Goal: Task Accomplishment & Management: Use online tool/utility

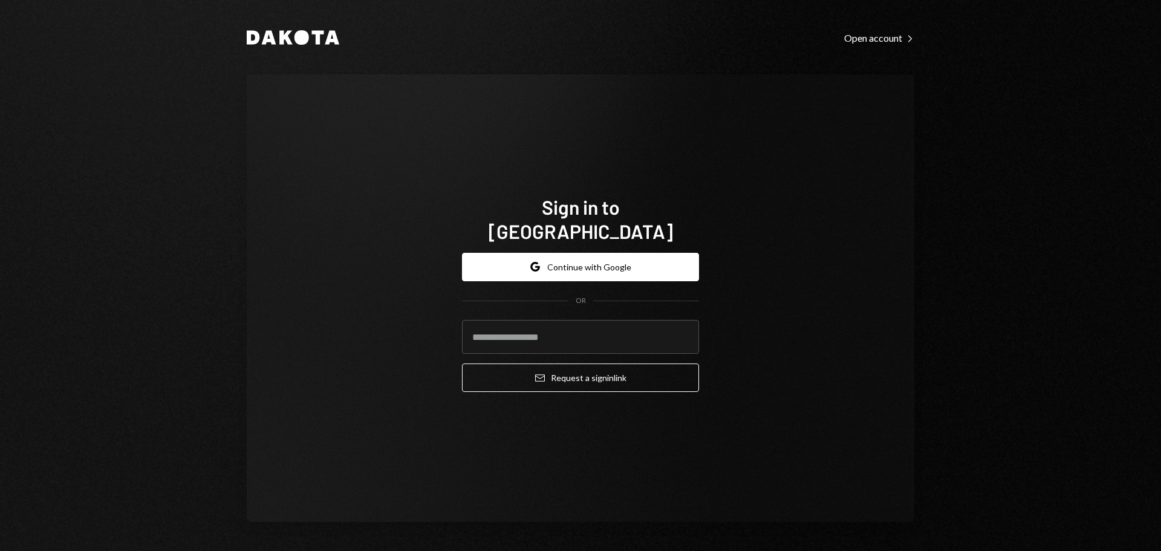
click at [550, 320] on input "email" at bounding box center [580, 337] width 237 height 34
type input "**********"
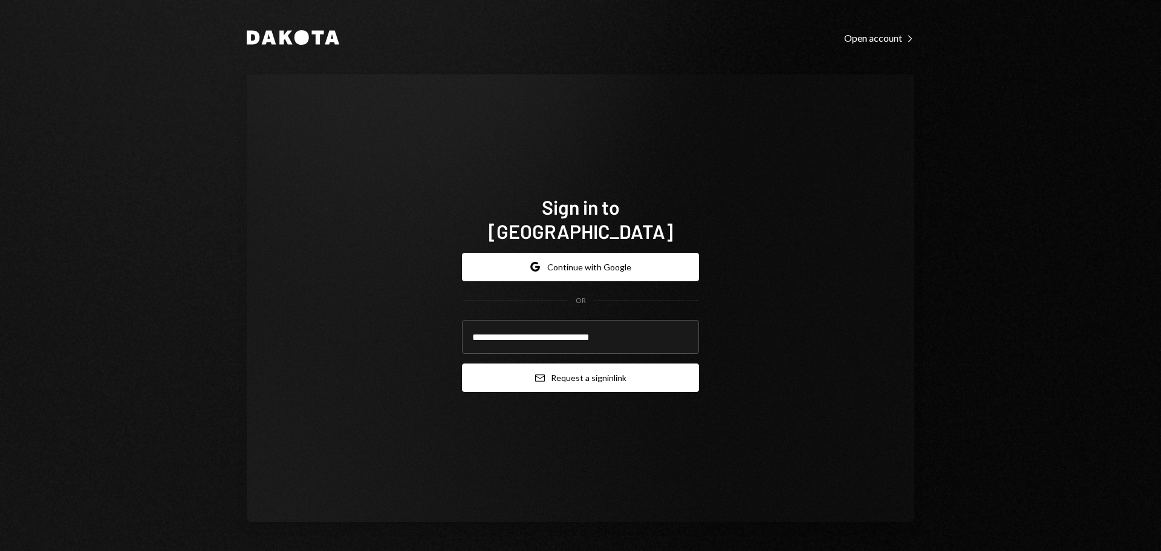
click at [544, 374] on icon "submit" at bounding box center [540, 377] width 10 height 7
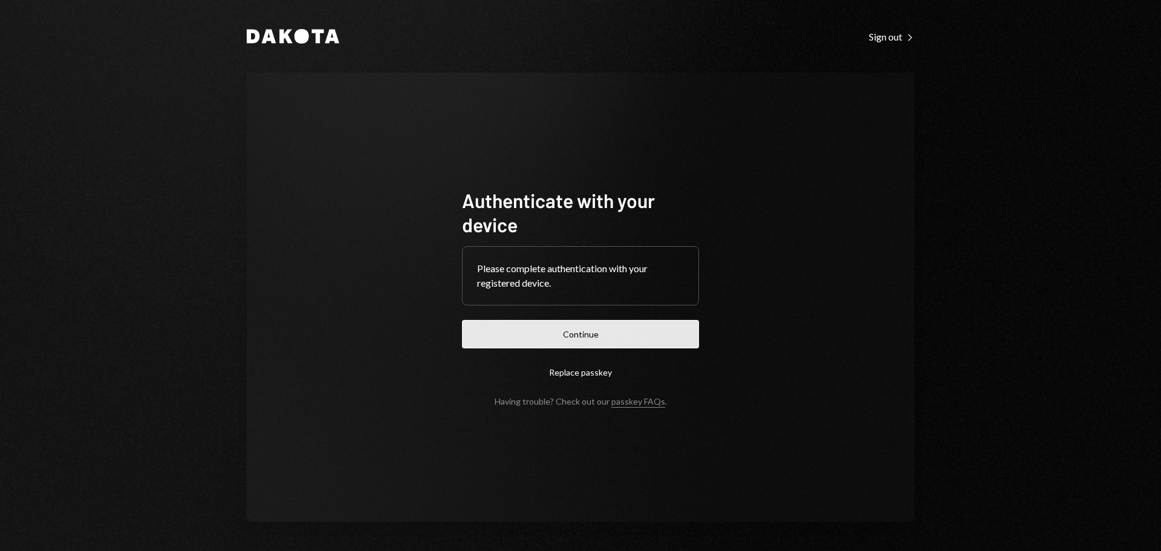
click at [521, 333] on button "Continue" at bounding box center [580, 334] width 237 height 28
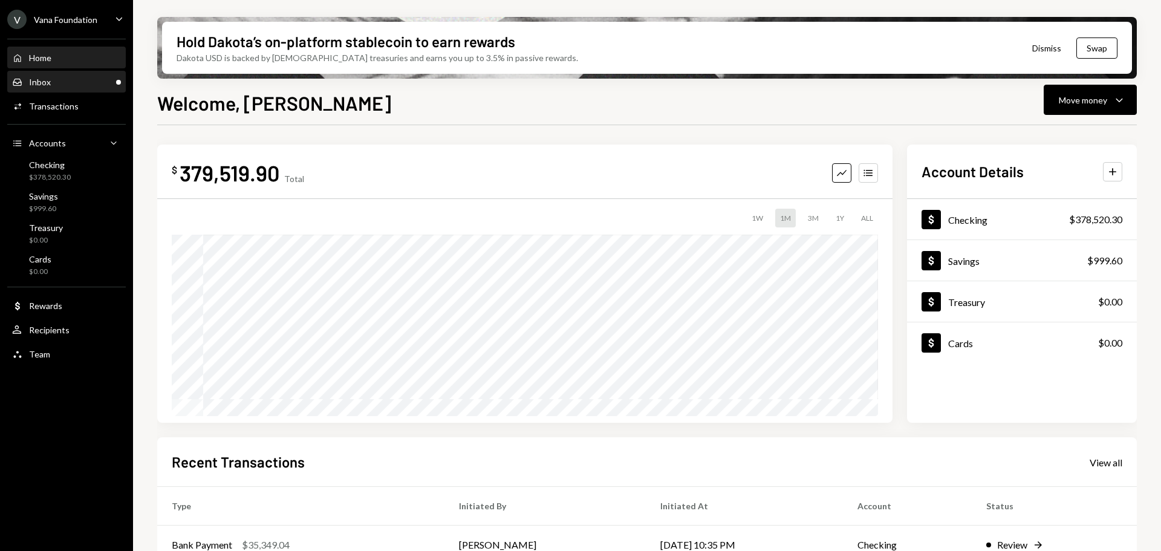
click at [50, 82] on div "Inbox" at bounding box center [40, 82] width 22 height 10
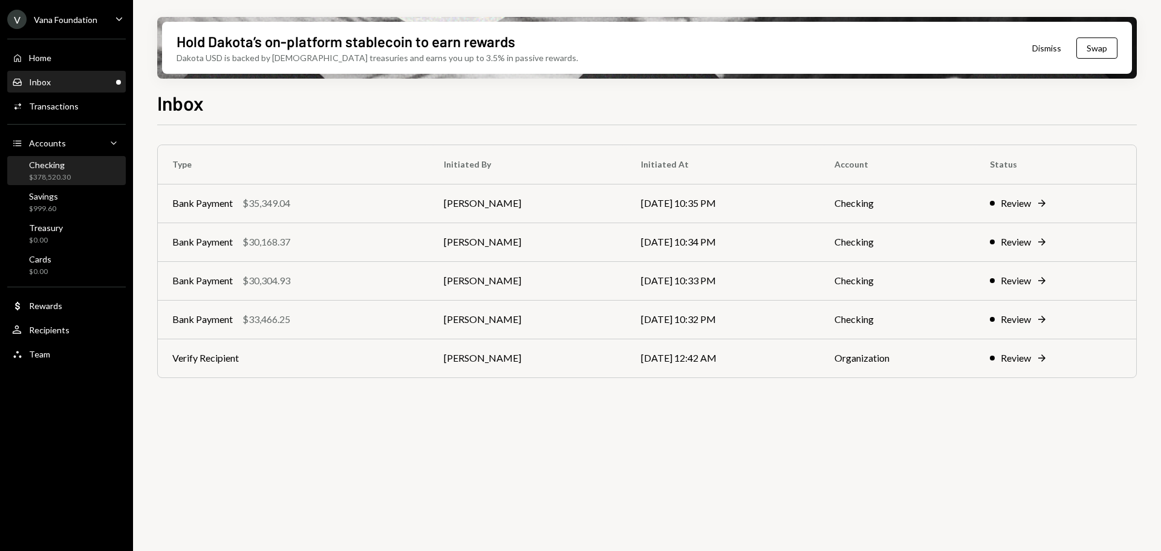
click at [55, 169] on div "Checking" at bounding box center [50, 165] width 42 height 10
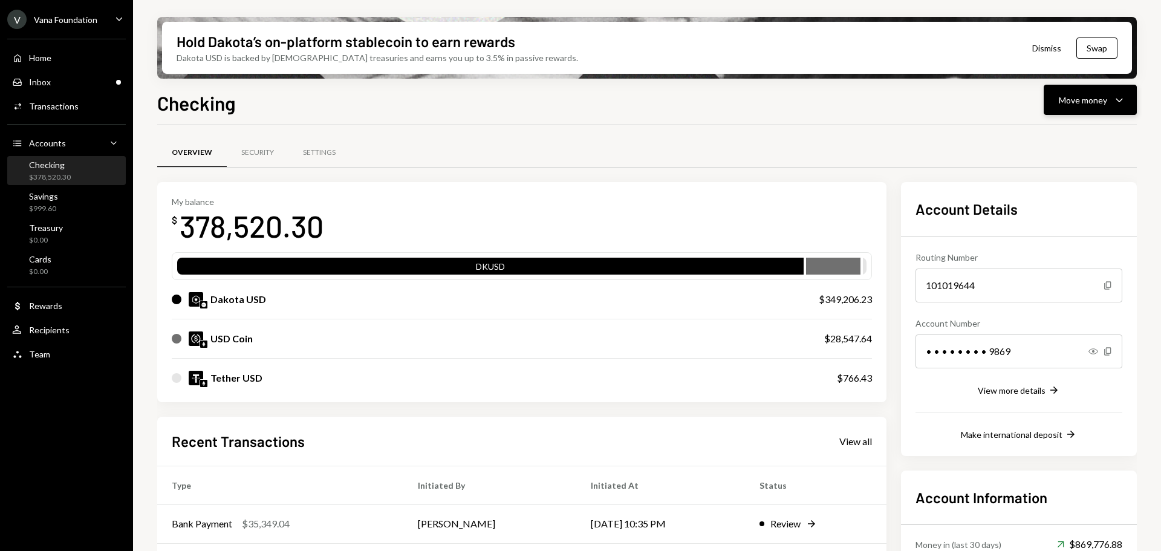
click at [1065, 106] on div "Move money" at bounding box center [1083, 100] width 48 height 13
click at [1067, 135] on div "Send" at bounding box center [1080, 136] width 88 height 13
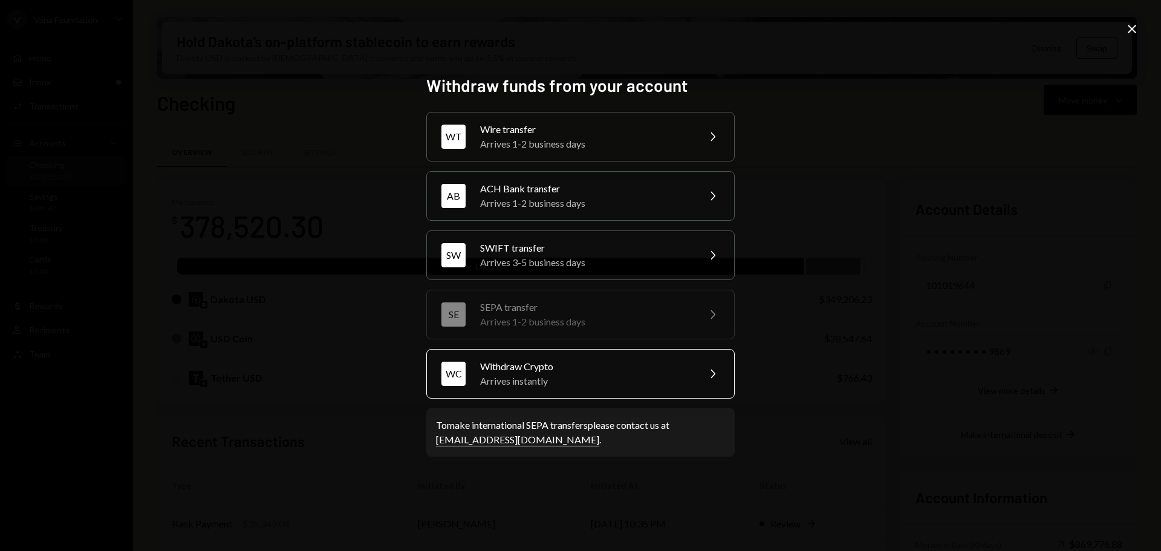
click at [588, 377] on div "Arrives instantly" at bounding box center [585, 381] width 210 height 15
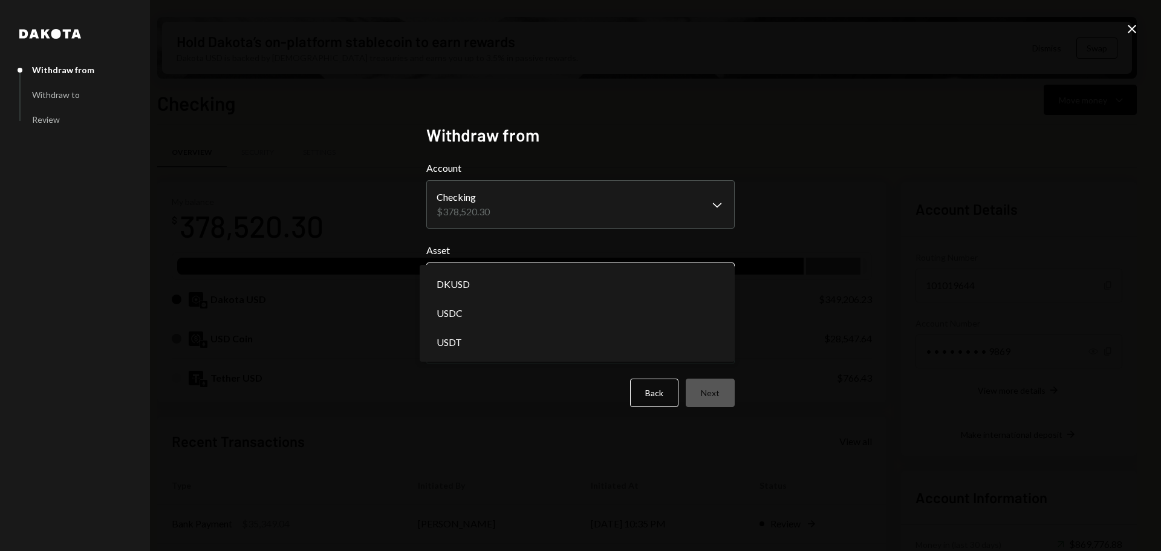
click at [543, 282] on body "V Vana Foundation Caret Down Home Home Inbox Inbox Activities Transactions Acco…" at bounding box center [580, 275] width 1161 height 551
select select "*****"
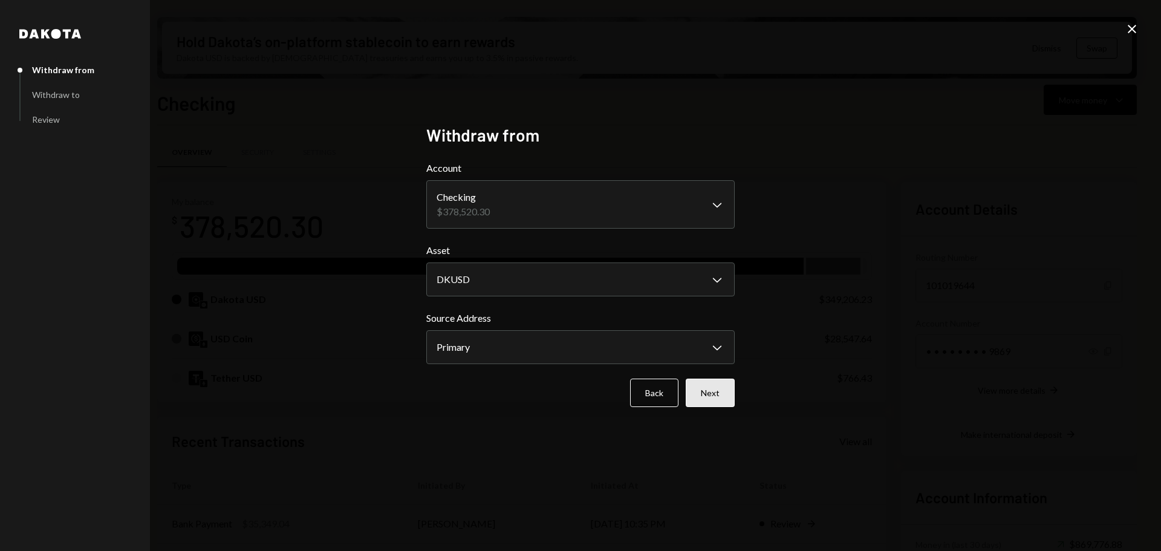
click at [701, 388] on button "Next" at bounding box center [710, 393] width 49 height 28
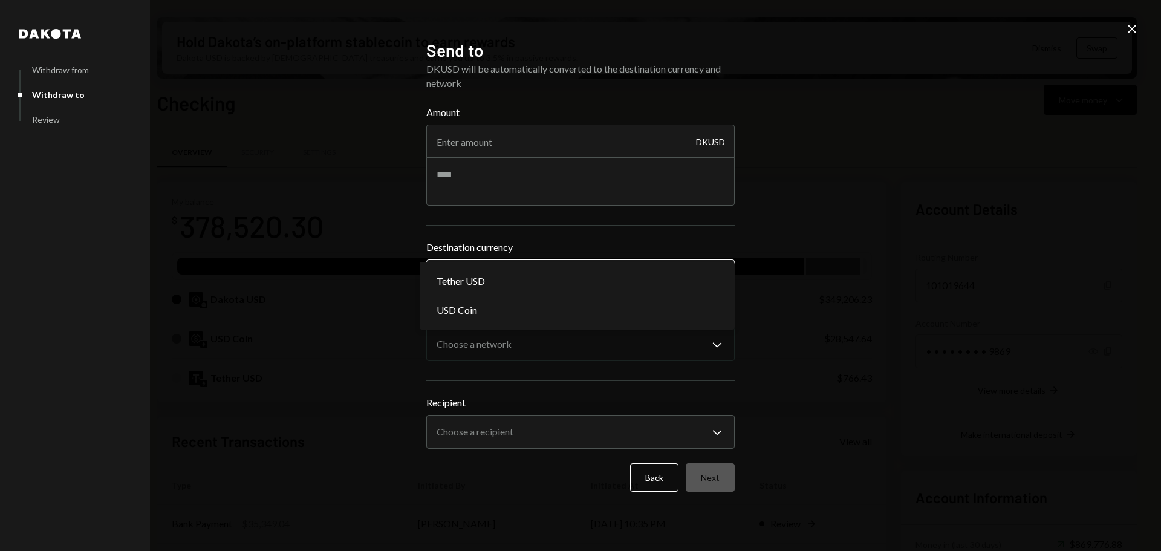
click at [592, 280] on body "V Vana Foundation Caret Down Home Home Inbox Inbox Activities Transactions Acco…" at bounding box center [580, 275] width 1161 height 551
select select "****"
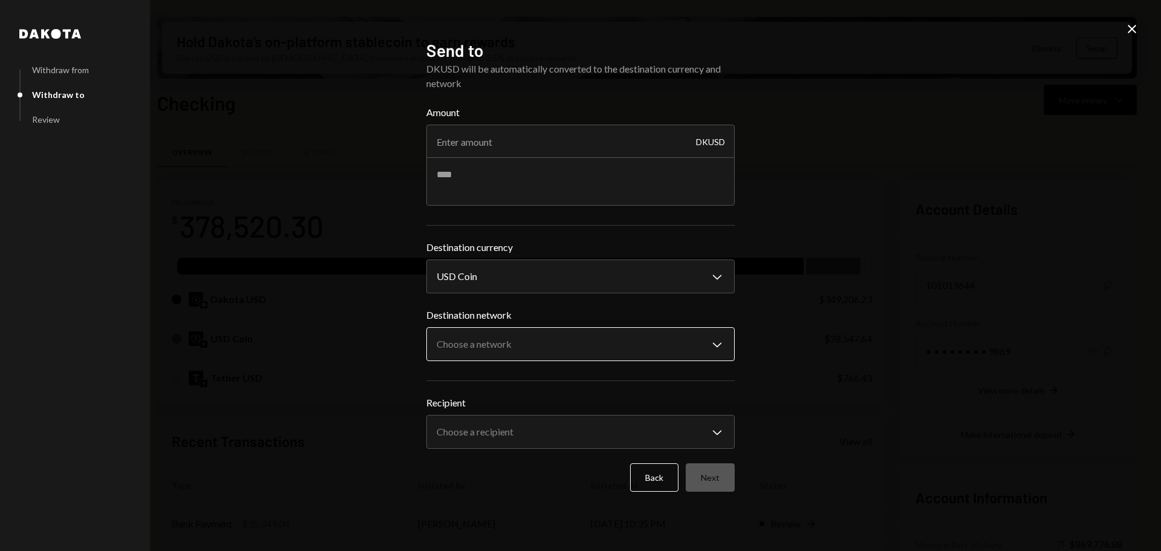
click at [576, 329] on button "Choose a network Chevron Down" at bounding box center [580, 344] width 308 height 34
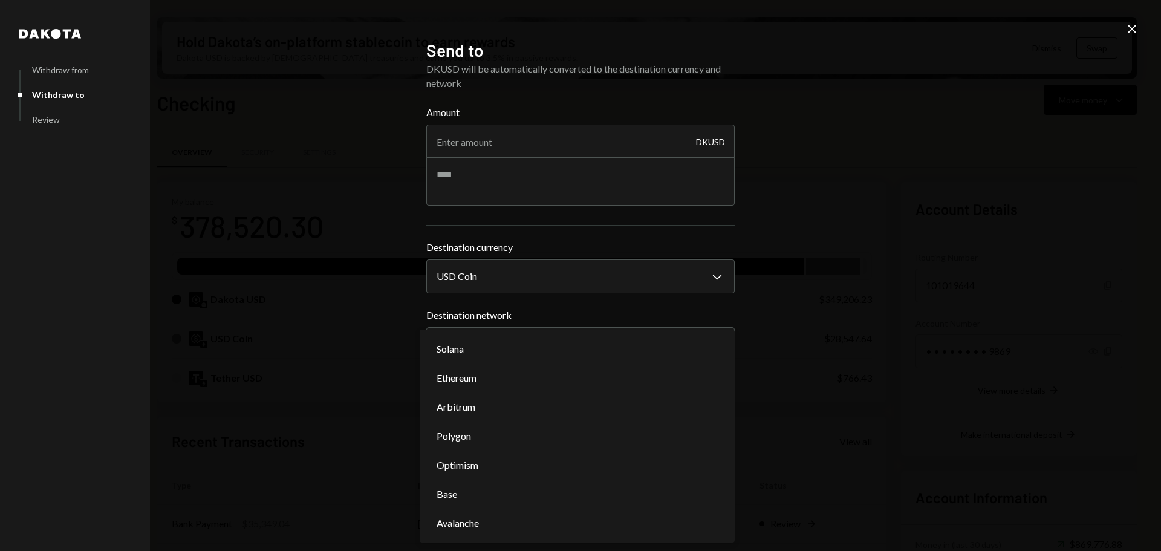
select select "**********"
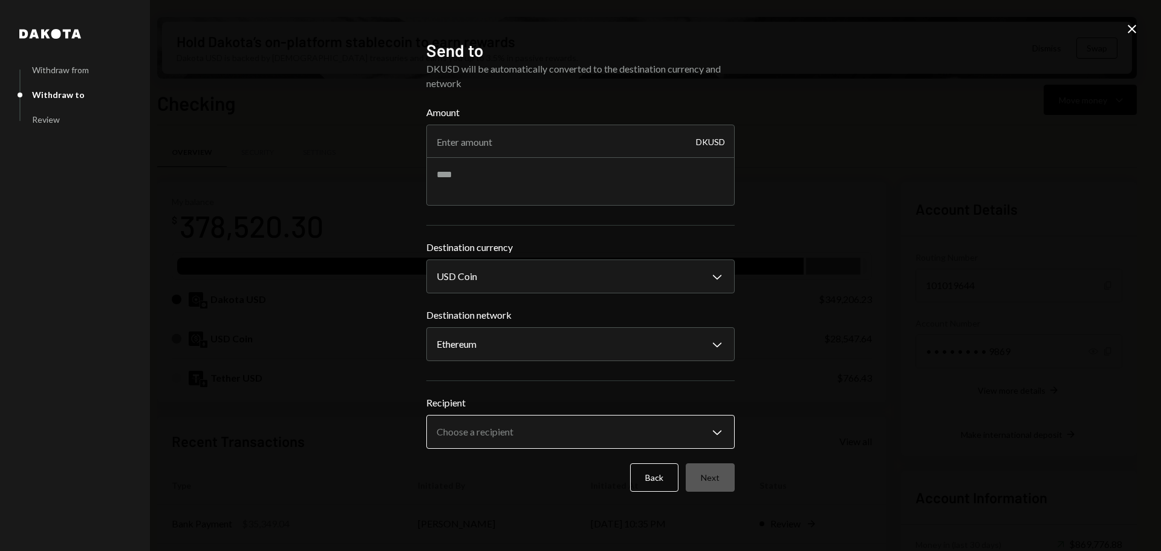
click at [646, 421] on body "V Vana Foundation Caret Down Home Home Inbox Inbox Activities Transactions Acco…" at bounding box center [580, 275] width 1161 height 551
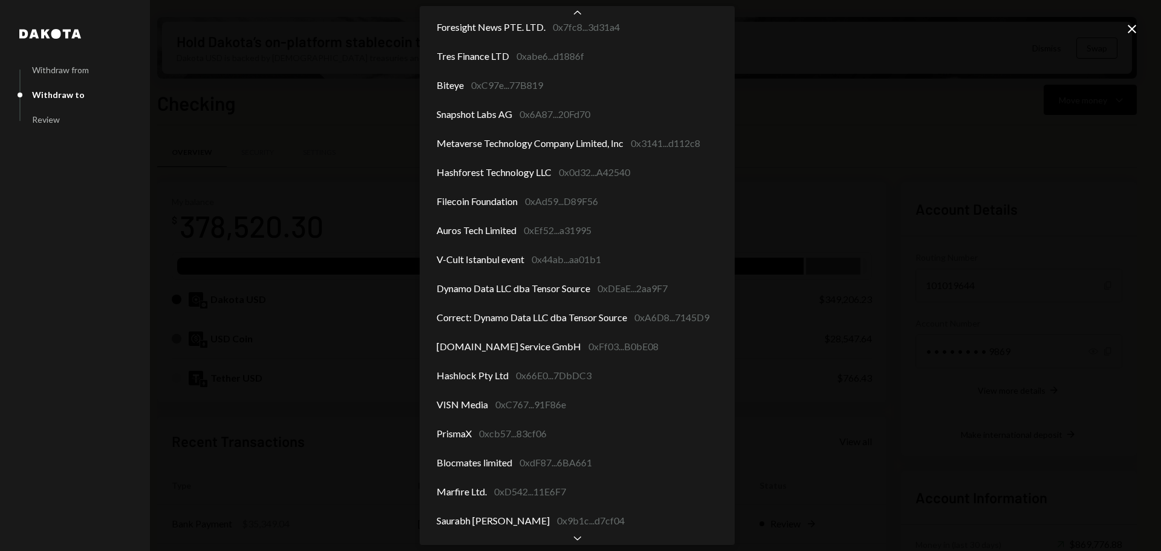
scroll to position [821, 0]
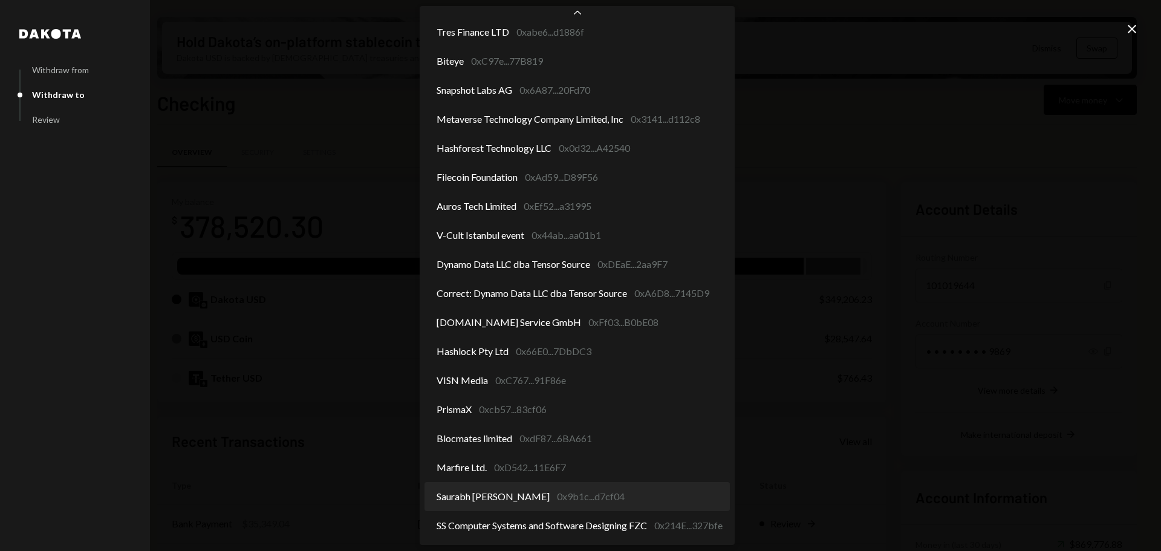
select select "**********"
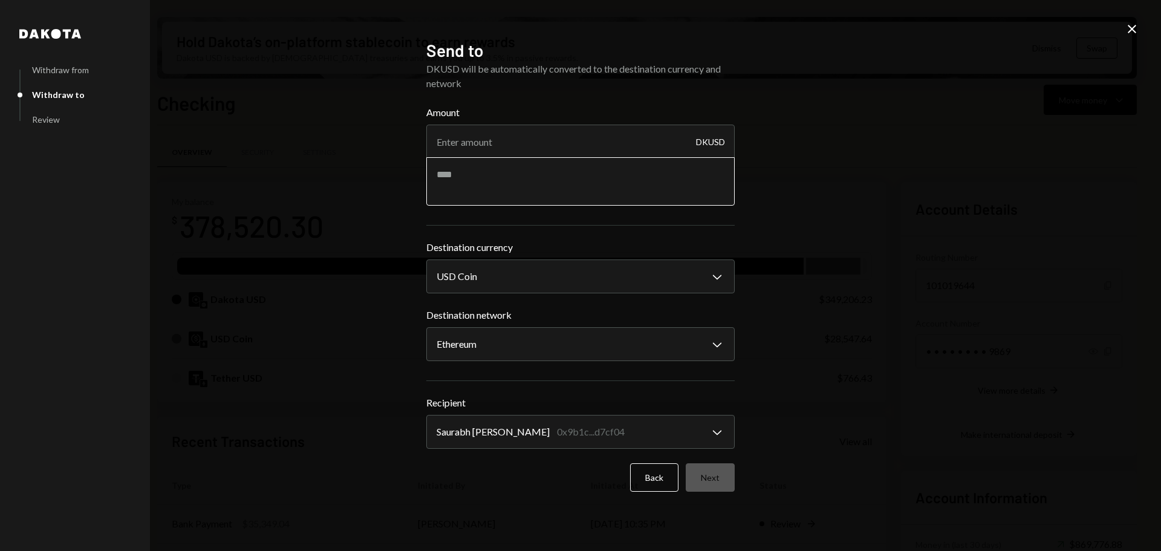
click at [548, 177] on textarea at bounding box center [580, 181] width 308 height 48
type textarea "**********"
click at [483, 142] on input "Amount" at bounding box center [580, 142] width 308 height 34
type input "2980"
click at [724, 472] on button "Next" at bounding box center [710, 477] width 49 height 28
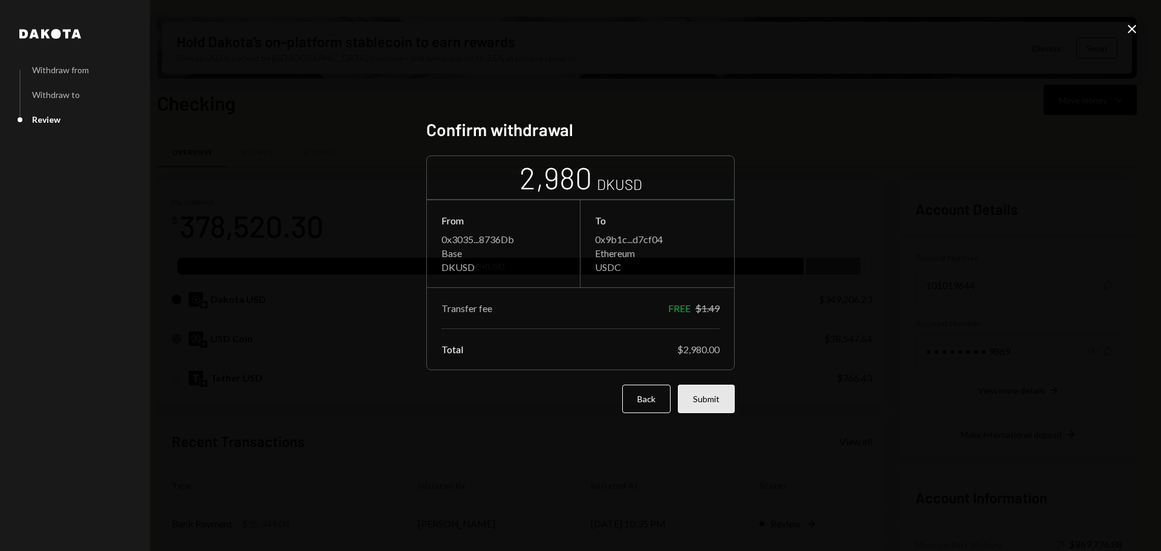
drag, startPoint x: 707, startPoint y: 392, endPoint x: 728, endPoint y: 357, distance: 40.4
click at [706, 392] on button "Submit" at bounding box center [706, 399] width 57 height 28
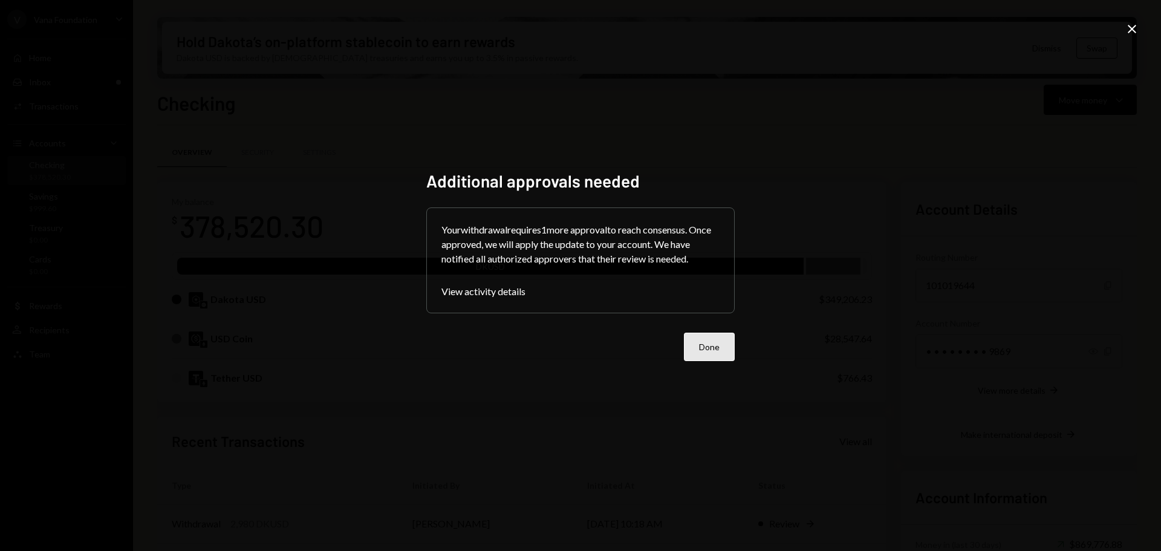
drag, startPoint x: 720, startPoint y: 346, endPoint x: 731, endPoint y: 350, distance: 11.7
click at [721, 347] on button "Done" at bounding box center [709, 347] width 51 height 28
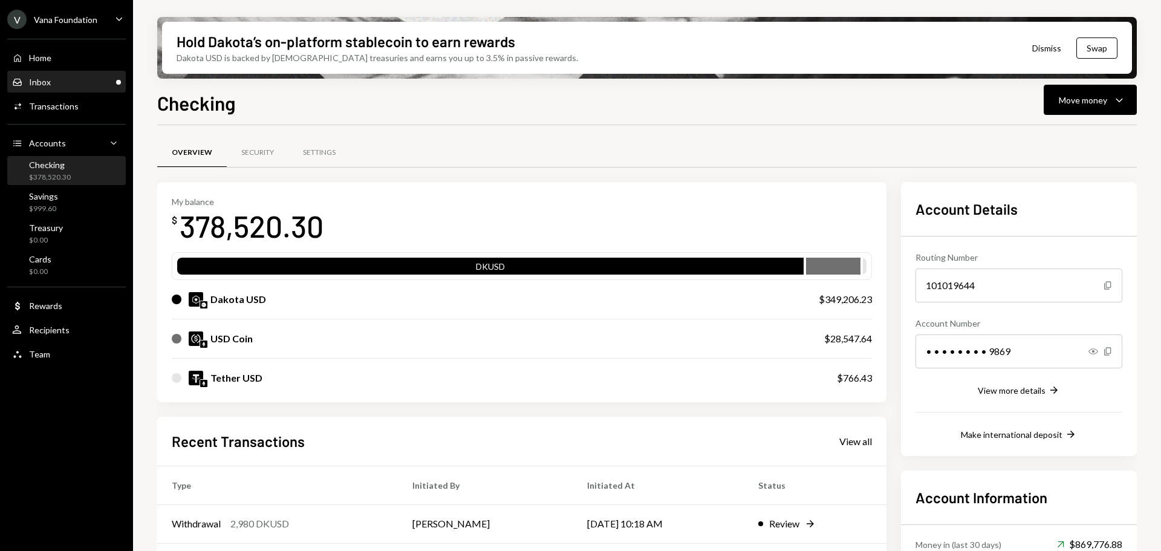
click at [45, 76] on div "Inbox Inbox" at bounding box center [66, 82] width 109 height 21
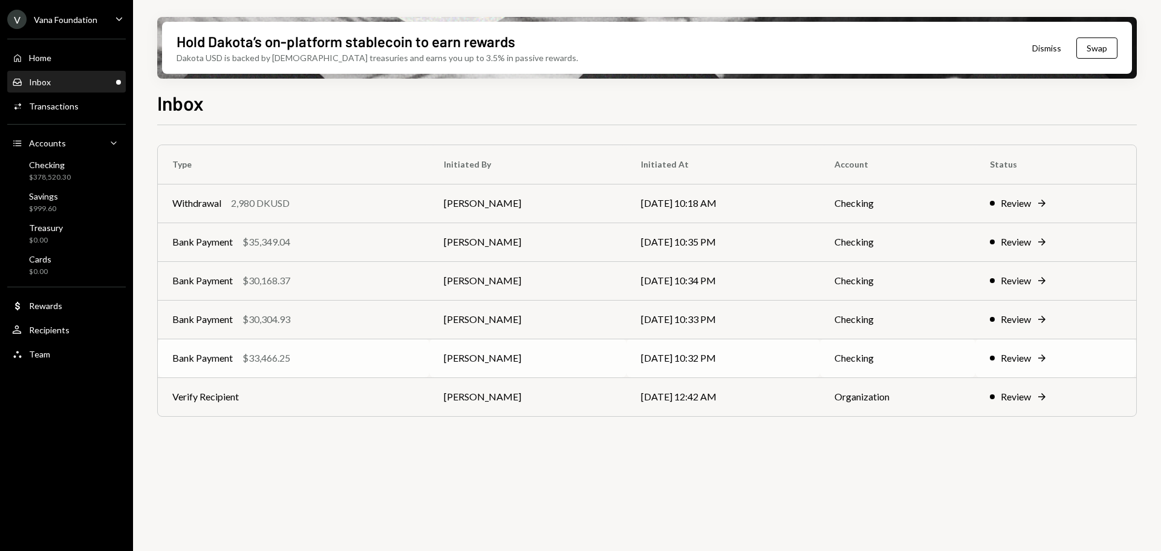
drag, startPoint x: 310, startPoint y: 362, endPoint x: 325, endPoint y: 361, distance: 15.2
click at [310, 362] on div "Bank Payment $33,466.25" at bounding box center [293, 358] width 242 height 15
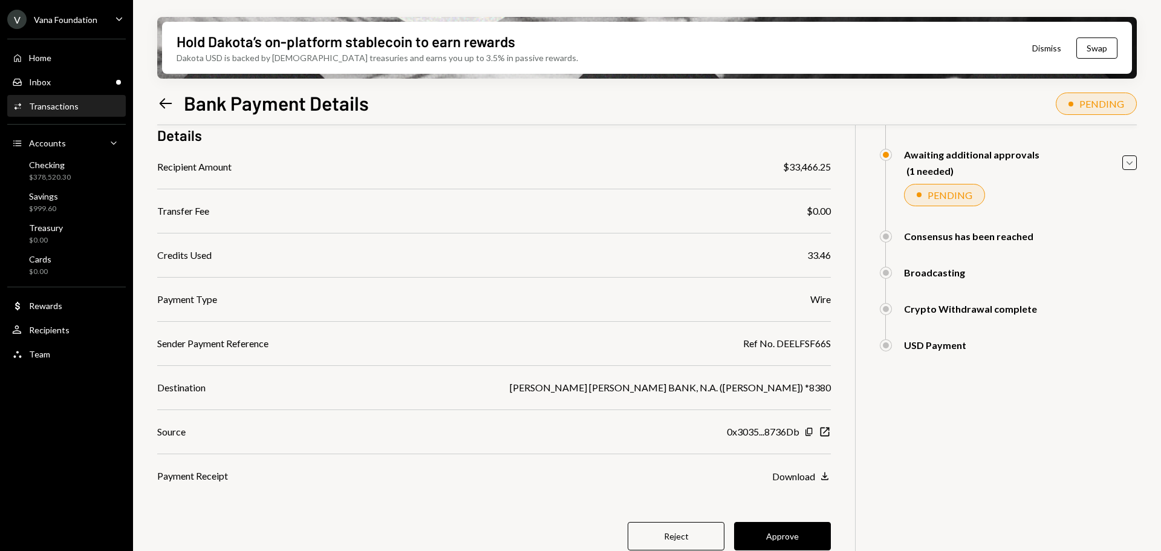
scroll to position [114, 0]
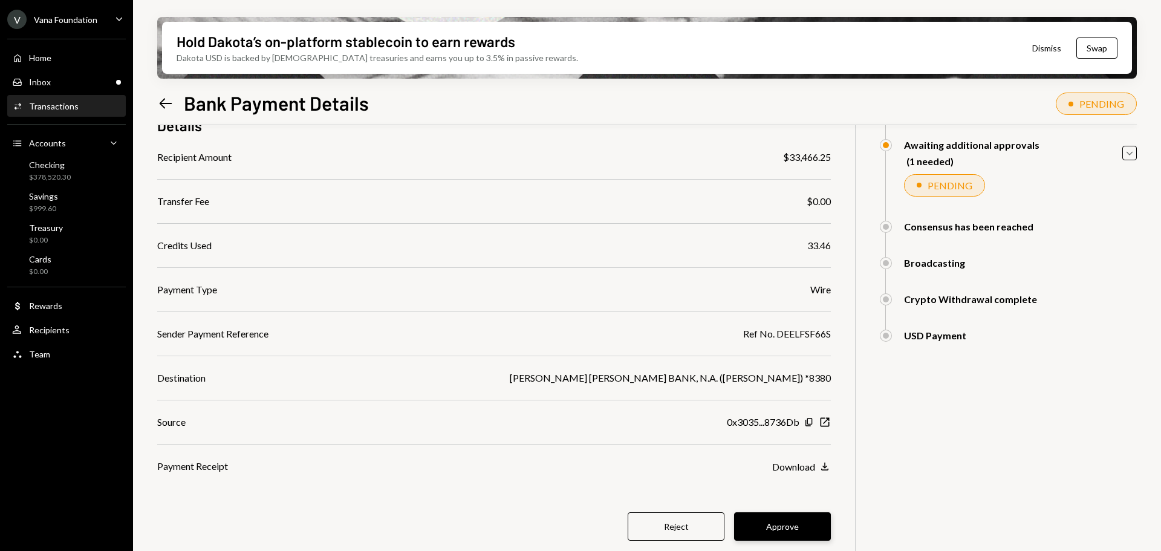
drag, startPoint x: 803, startPoint y: 524, endPoint x: 760, endPoint y: 491, distance: 53.9
click at [802, 524] on button "Approve" at bounding box center [782, 526] width 97 height 28
click at [62, 85] on div "Inbox Inbox" at bounding box center [66, 82] width 109 height 11
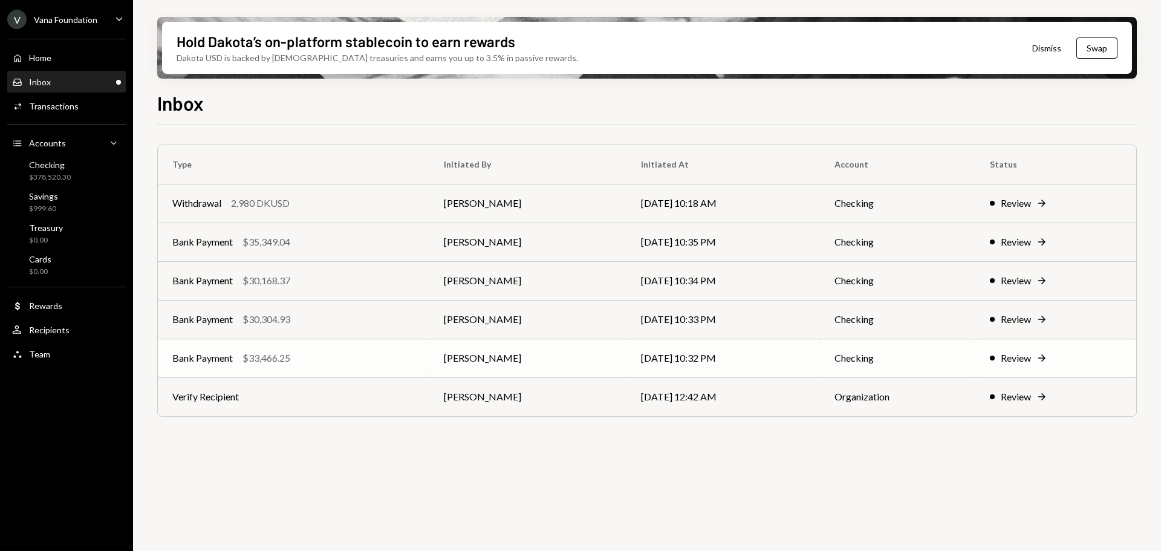
click at [380, 360] on div "Bank Payment $33,466.25" at bounding box center [293, 358] width 242 height 15
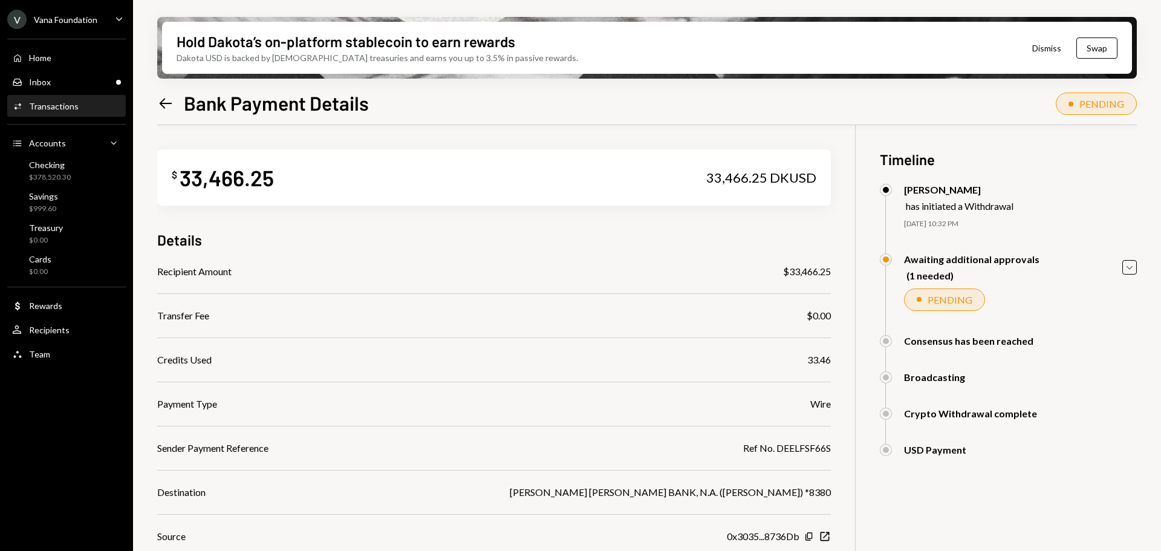
scroll to position [114, 0]
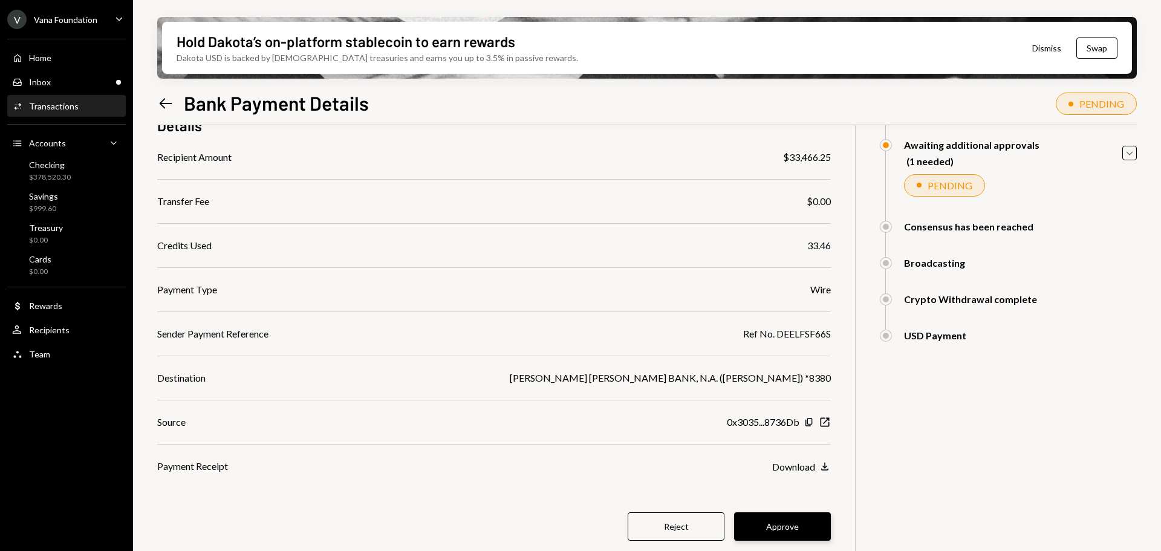
click at [809, 524] on button "Approve" at bounding box center [782, 526] width 97 height 28
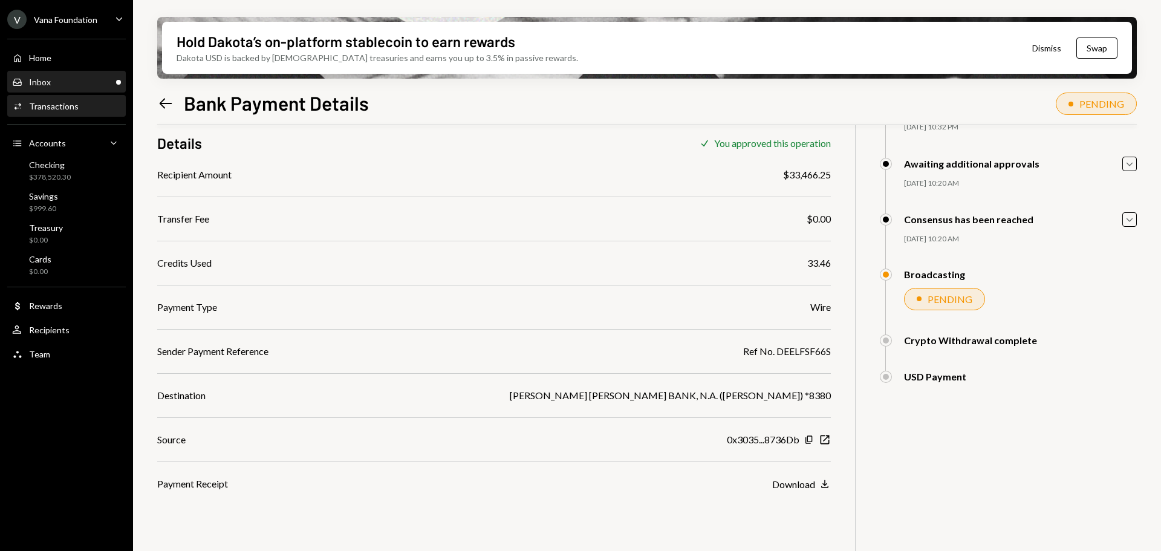
click at [82, 78] on div "Inbox Inbox" at bounding box center [66, 82] width 109 height 11
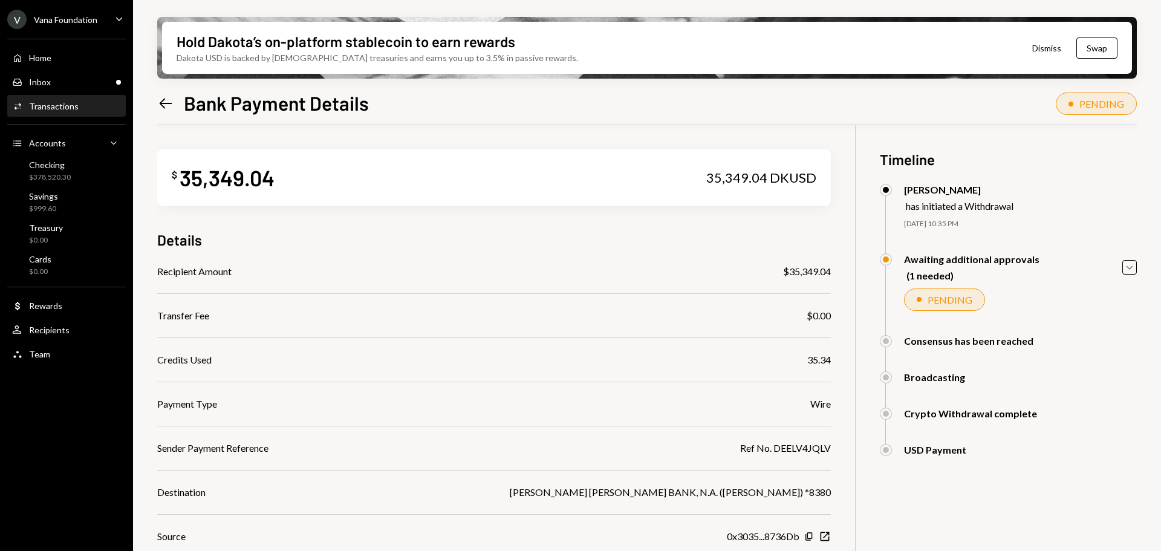
scroll to position [114, 0]
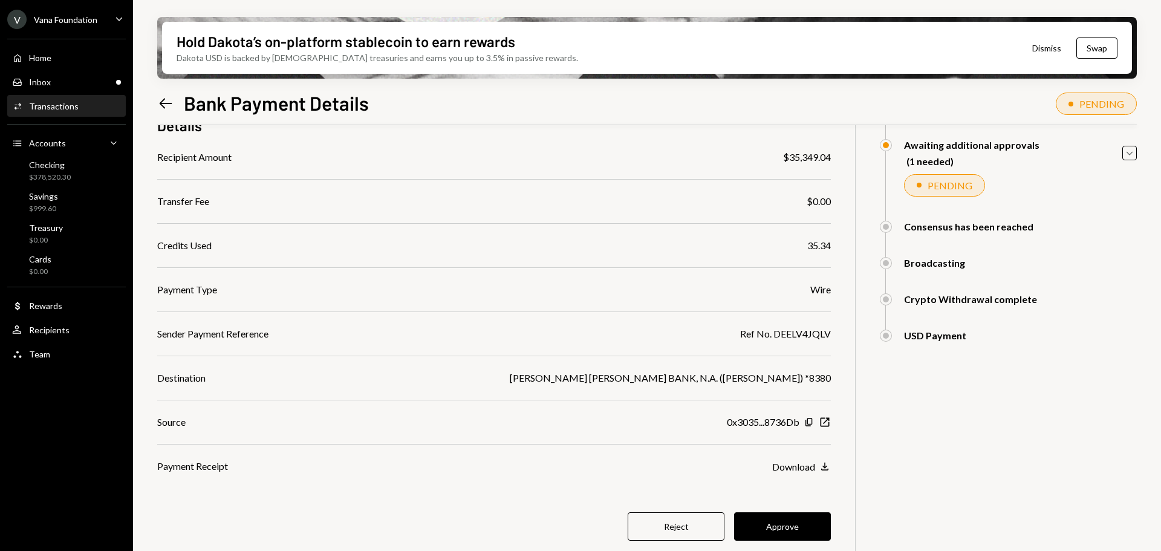
drag, startPoint x: 789, startPoint y: 524, endPoint x: 722, endPoint y: 466, distance: 88.3
click at [787, 524] on button "Approve" at bounding box center [782, 526] width 97 height 28
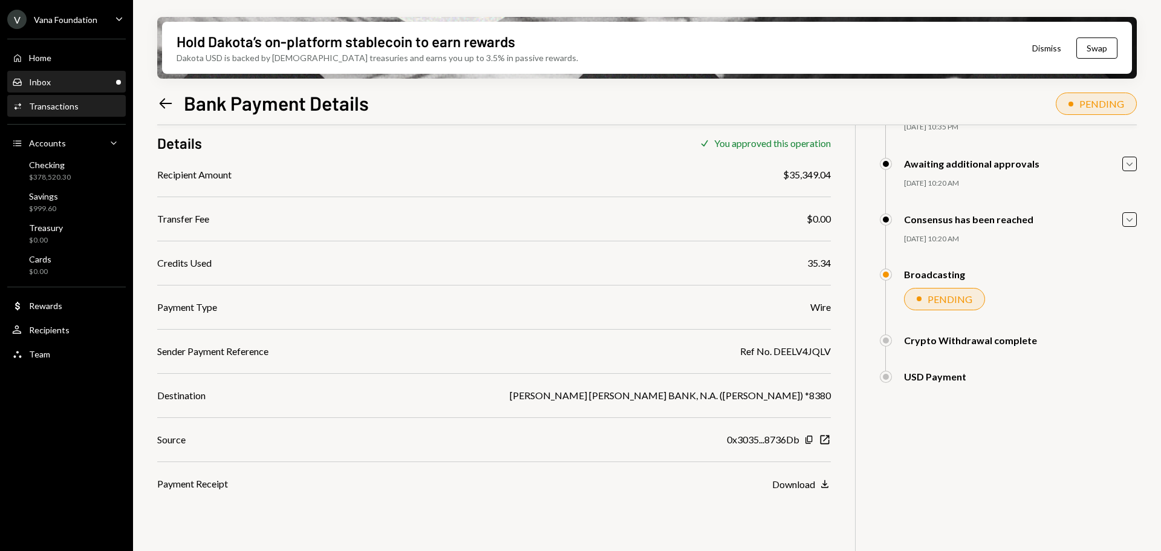
click at [62, 86] on div "Inbox Inbox" at bounding box center [66, 82] width 109 height 11
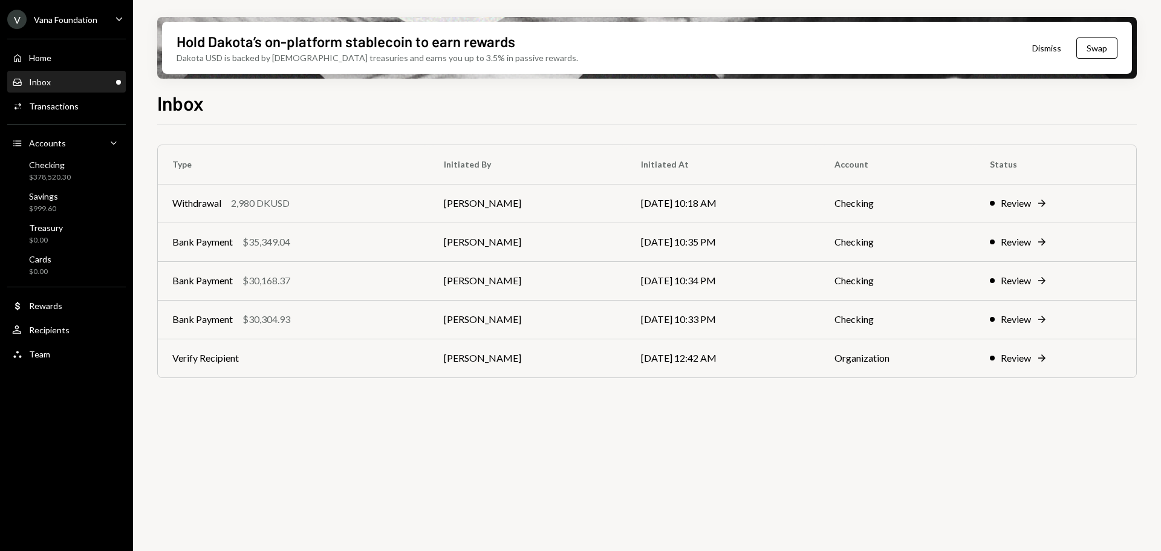
drag, startPoint x: 314, startPoint y: 283, endPoint x: 412, endPoint y: 287, distance: 97.4
click at [315, 283] on div "Bank Payment $30,168.37" at bounding box center [293, 280] width 242 height 15
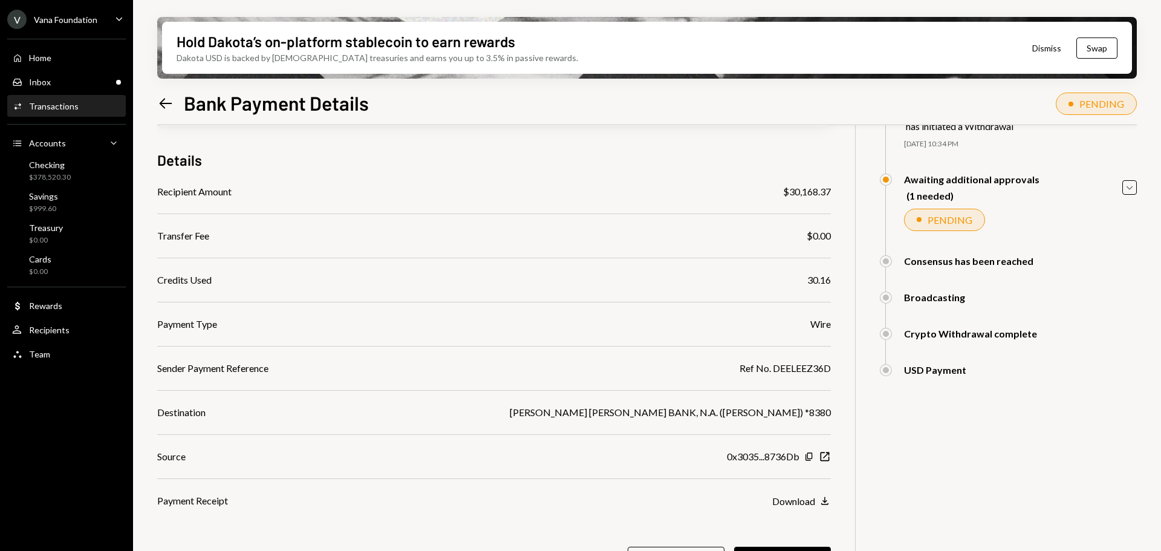
scroll to position [114, 0]
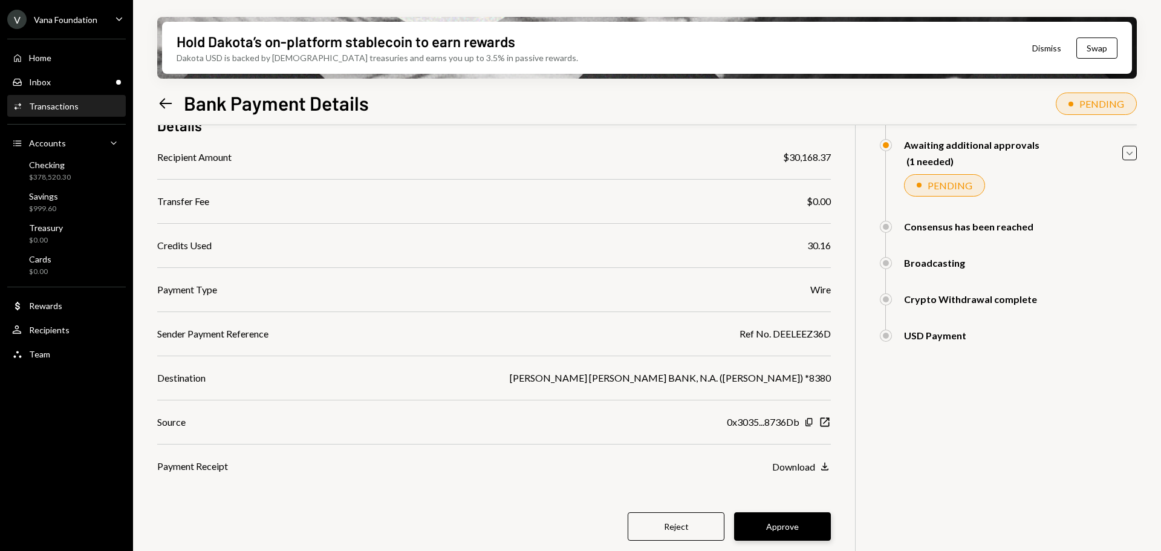
click at [779, 521] on button "Approve" at bounding box center [782, 526] width 97 height 28
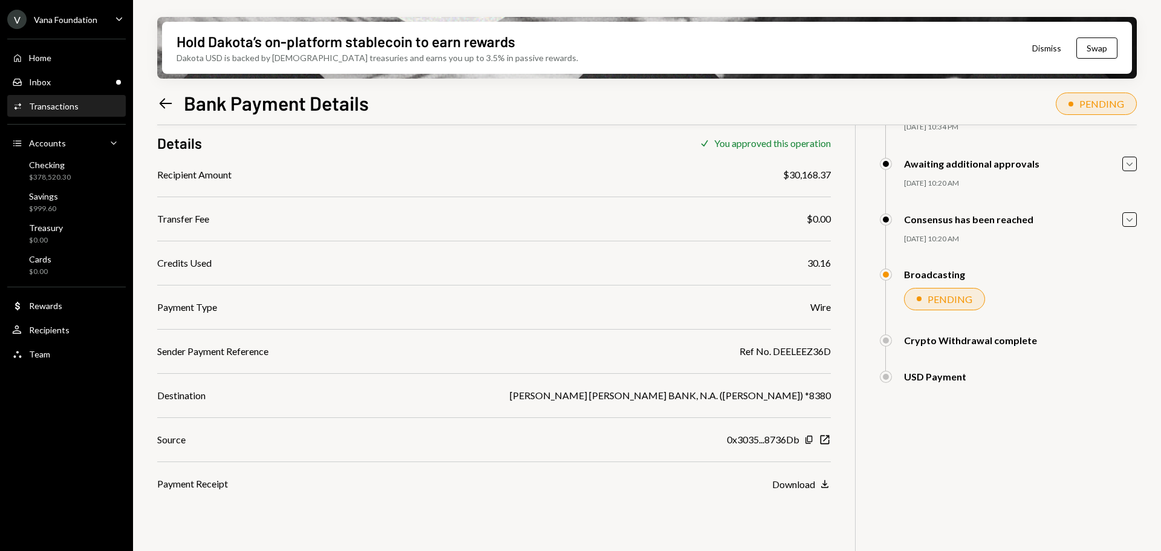
scroll to position [97, 0]
click at [81, 85] on div "Inbox Inbox" at bounding box center [66, 82] width 109 height 11
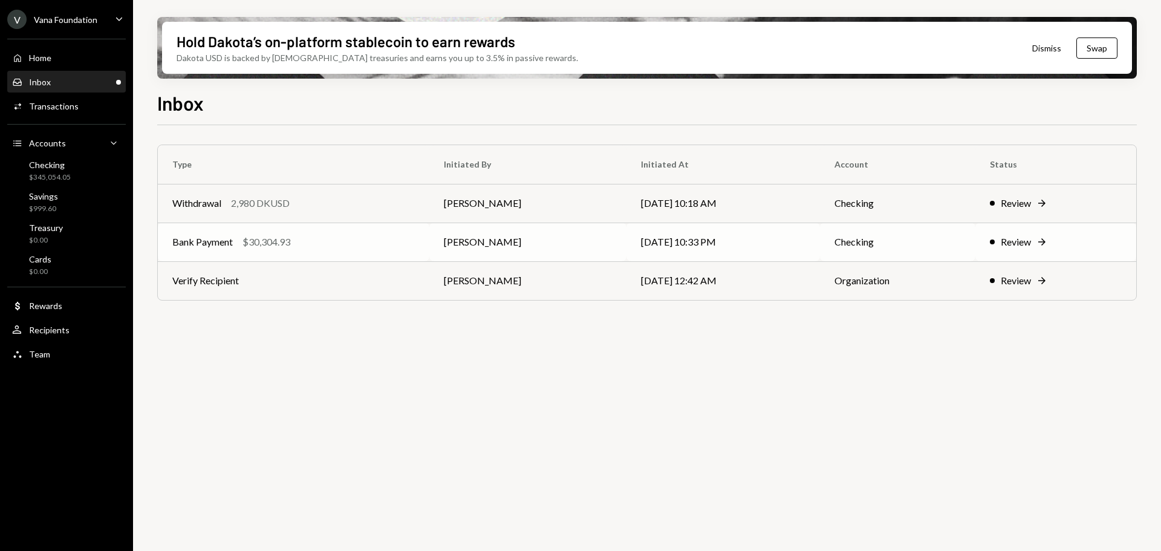
click at [320, 238] on div "Bank Payment $30,304.93" at bounding box center [293, 242] width 242 height 15
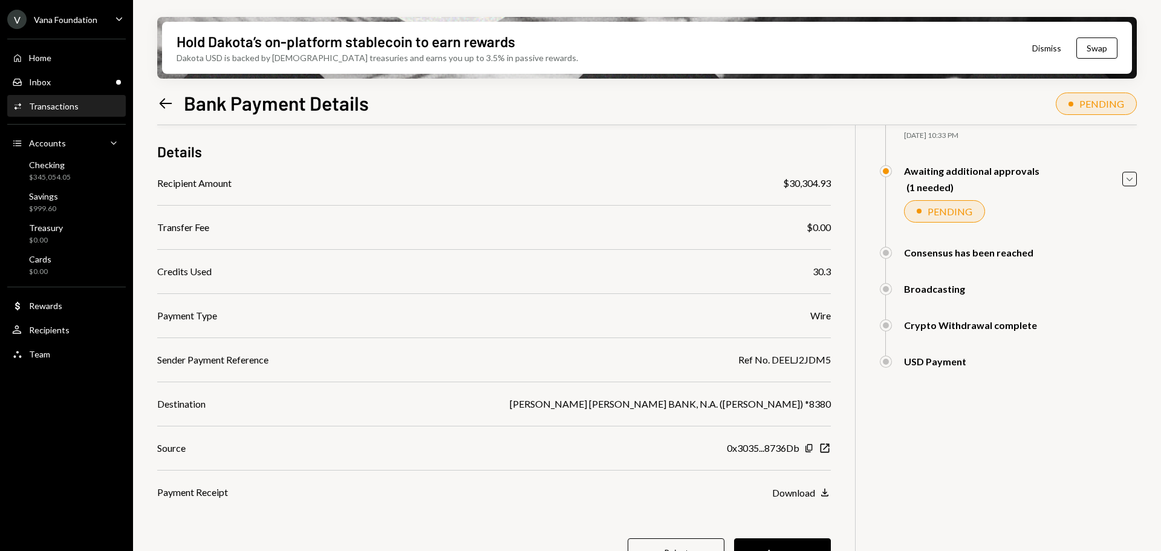
scroll to position [114, 0]
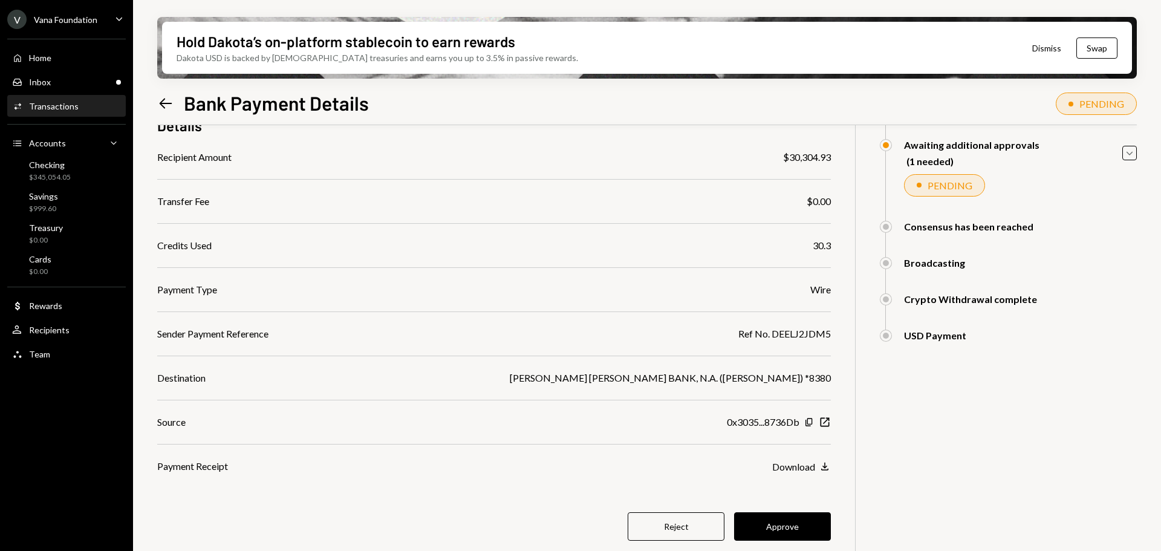
click at [802, 519] on button "Approve" at bounding box center [782, 526] width 97 height 28
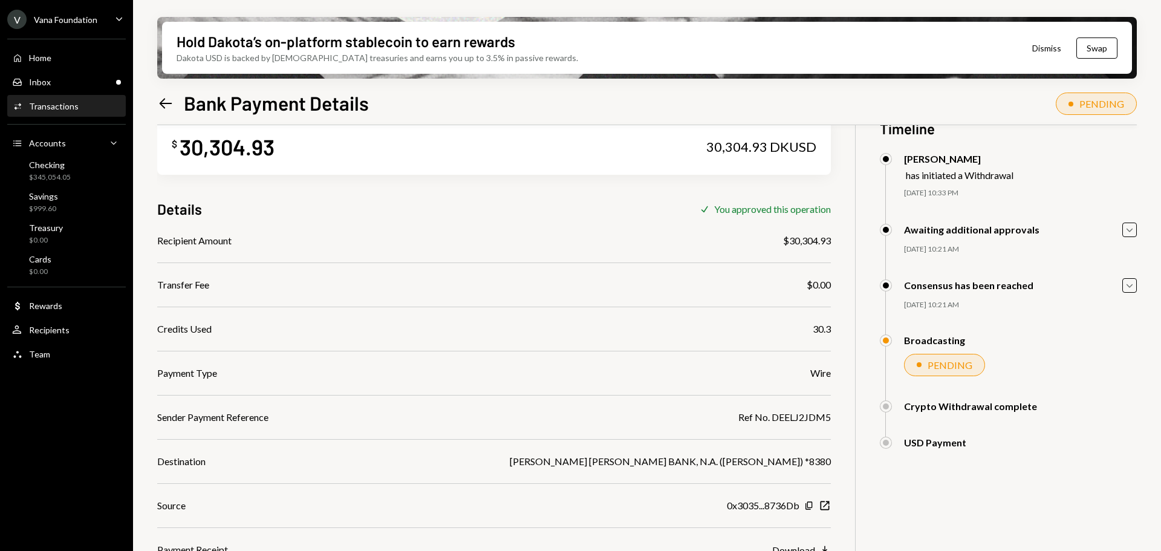
scroll to position [0, 0]
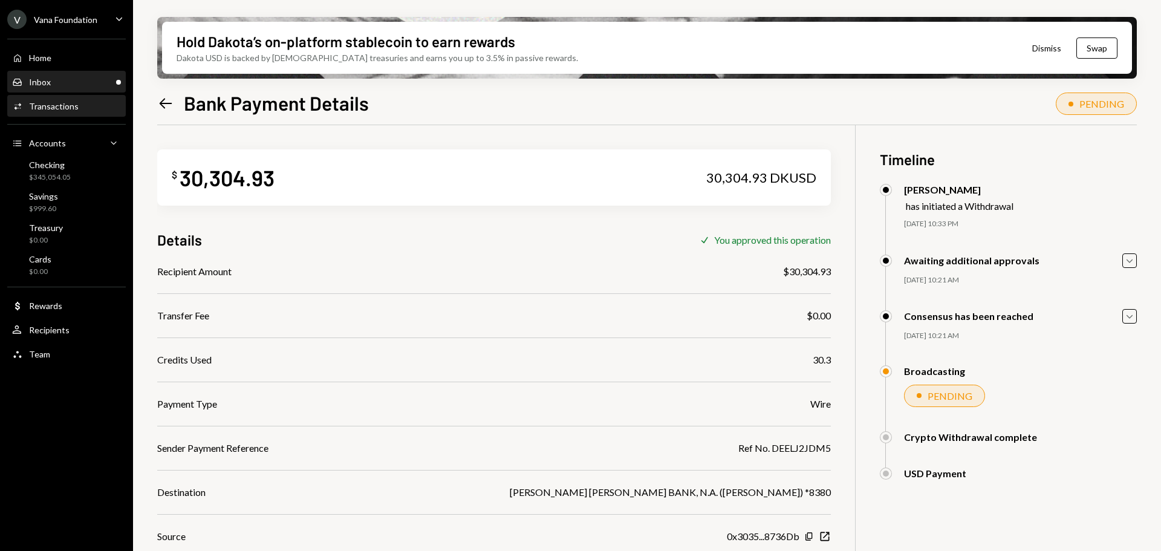
click at [63, 85] on div "Inbox Inbox" at bounding box center [66, 82] width 109 height 11
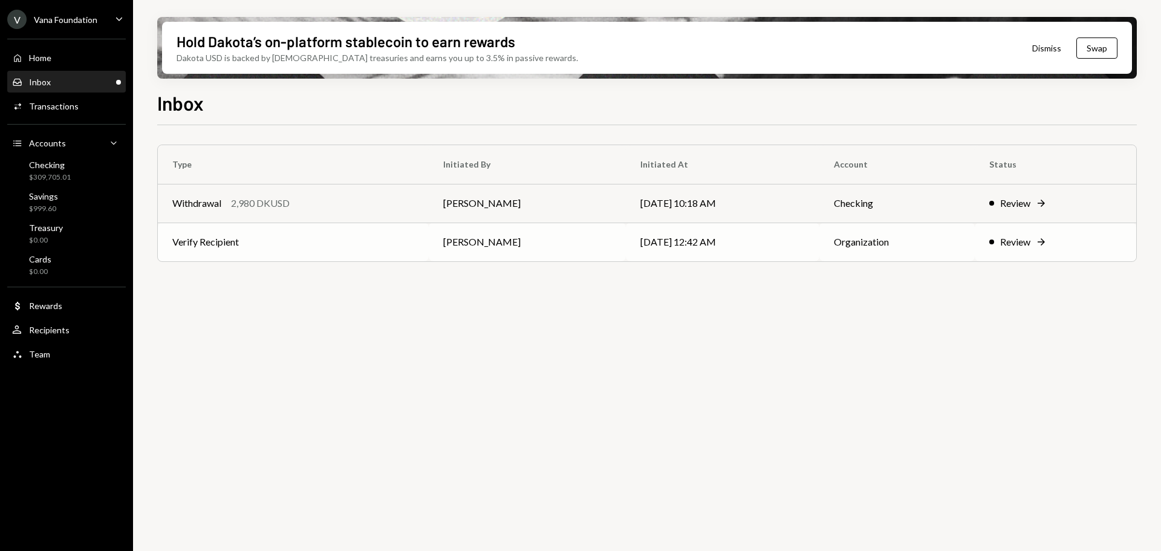
click at [349, 247] on td "Verify Recipient" at bounding box center [293, 242] width 271 height 39
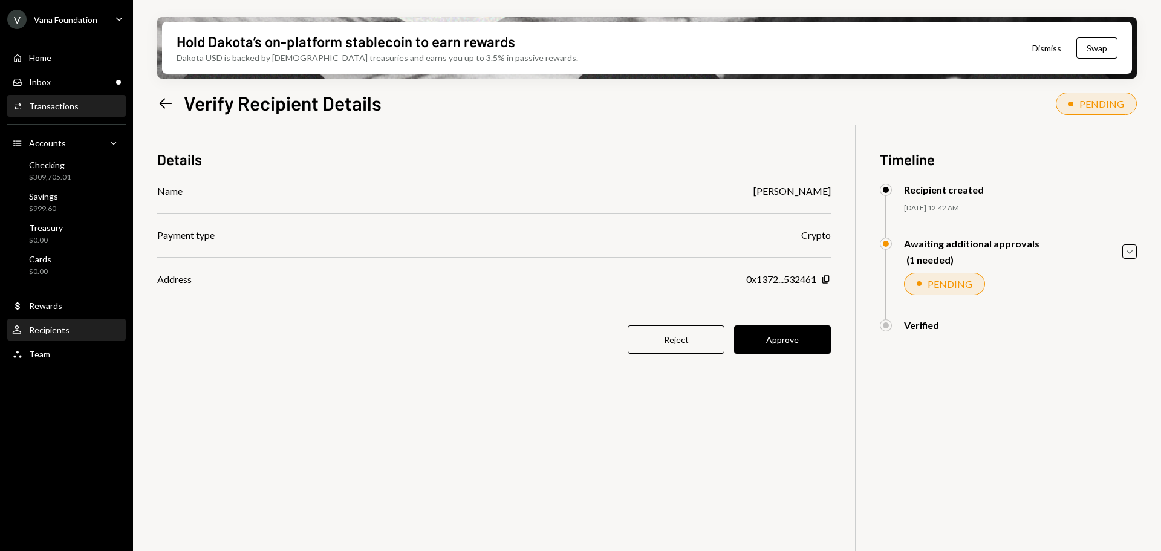
click at [73, 330] on div "User Recipients" at bounding box center [66, 330] width 109 height 11
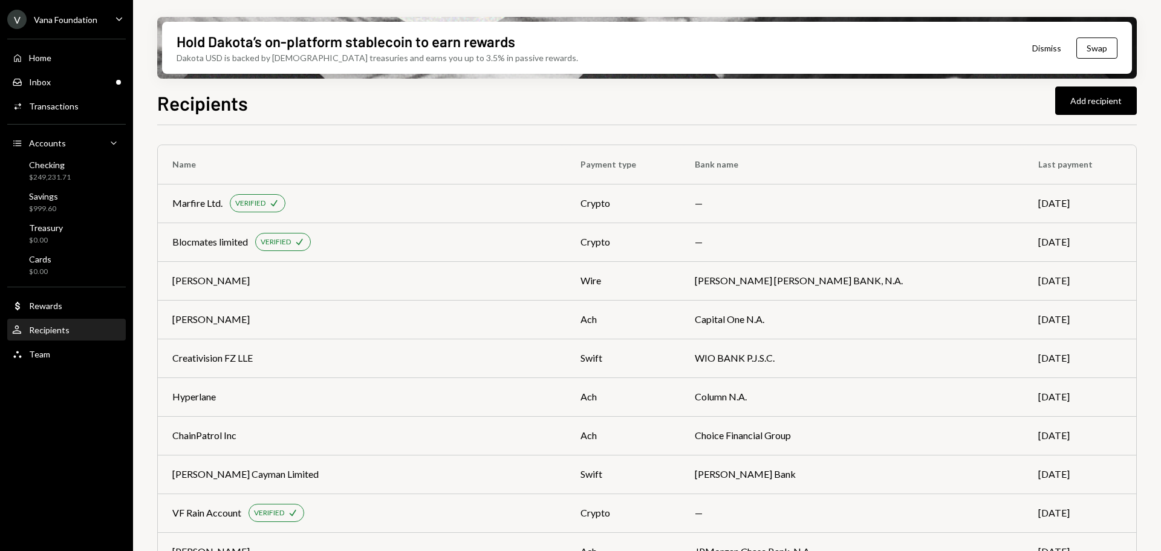
scroll to position [2701, 0]
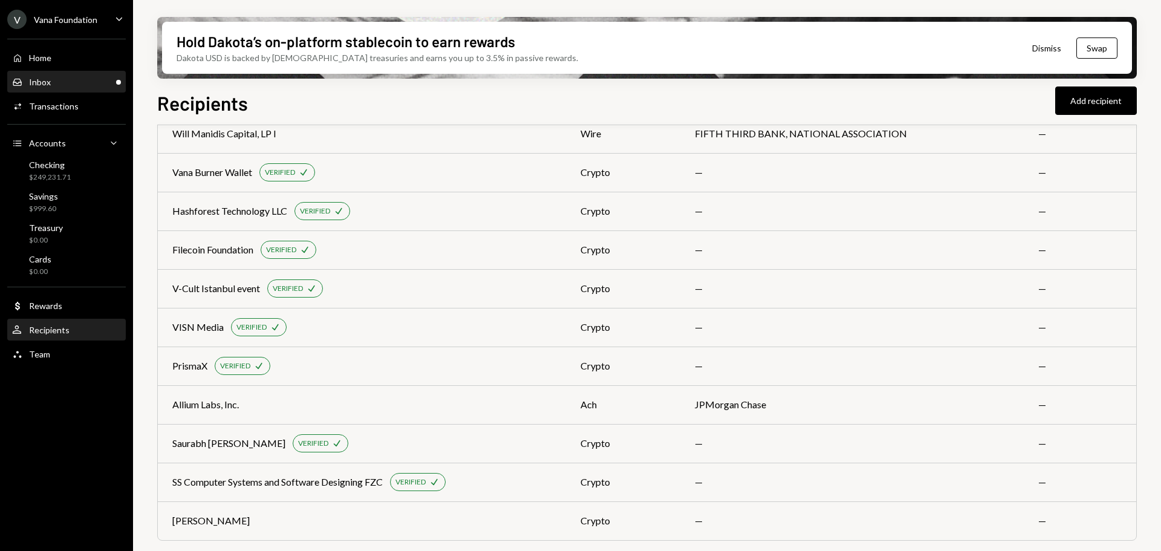
click at [52, 85] on div "Inbox Inbox" at bounding box center [66, 82] width 109 height 11
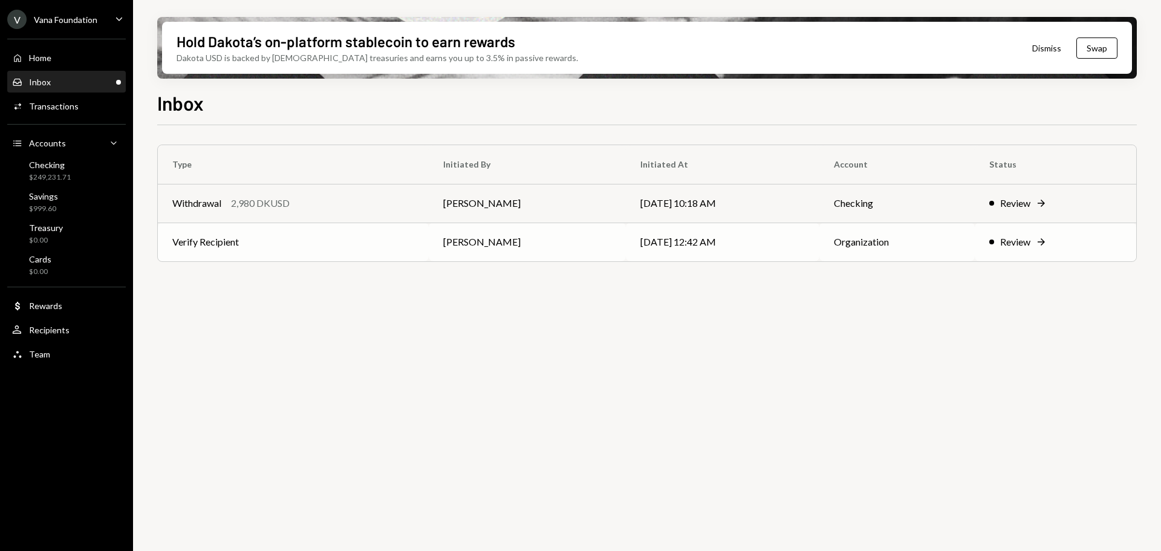
click at [345, 238] on td "Verify Recipient" at bounding box center [293, 242] width 271 height 39
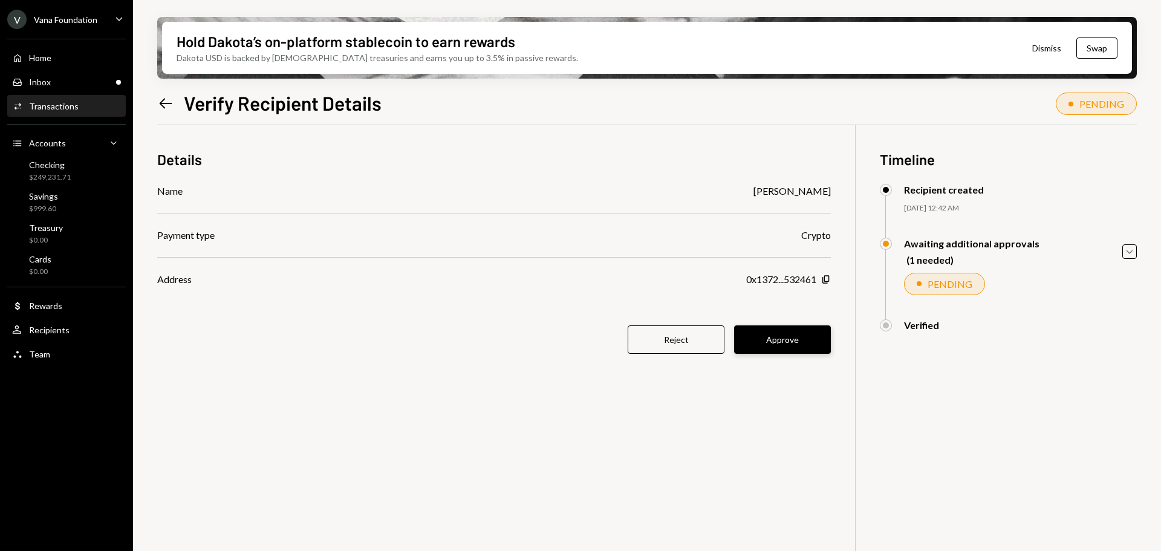
click at [798, 331] on button "Approve" at bounding box center [782, 339] width 97 height 28
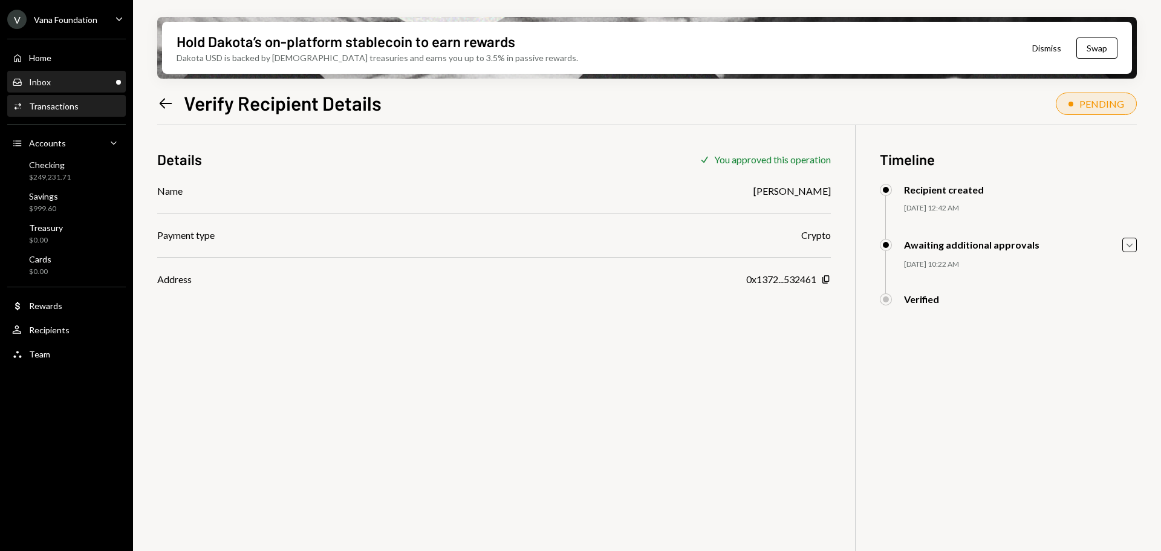
click at [48, 73] on link "Inbox Inbox" at bounding box center [66, 82] width 119 height 22
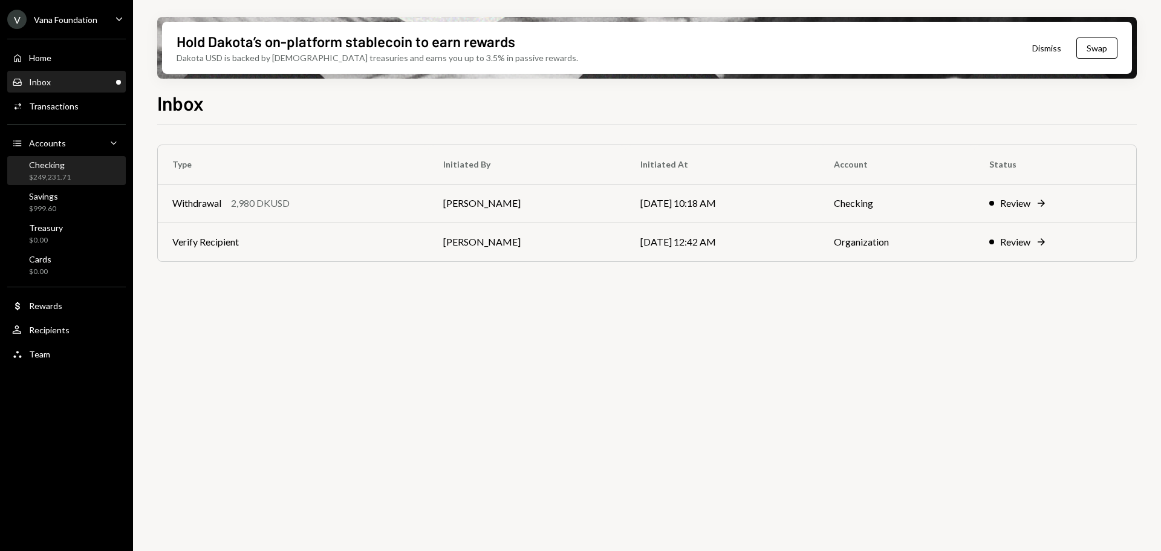
click at [75, 169] on div "Checking $249,231.71" at bounding box center [66, 171] width 109 height 23
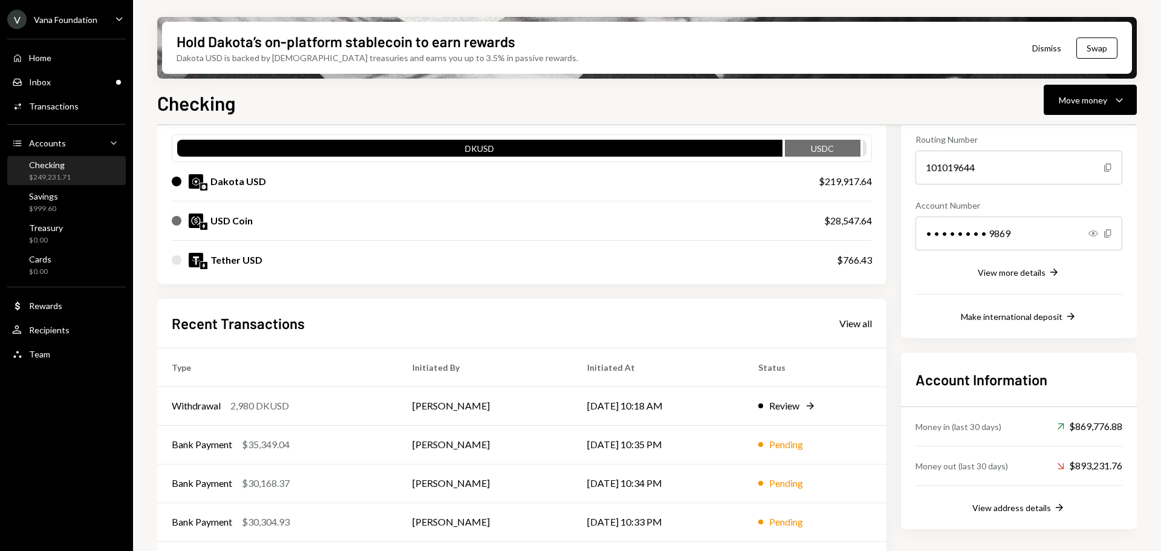
scroll to position [97, 0]
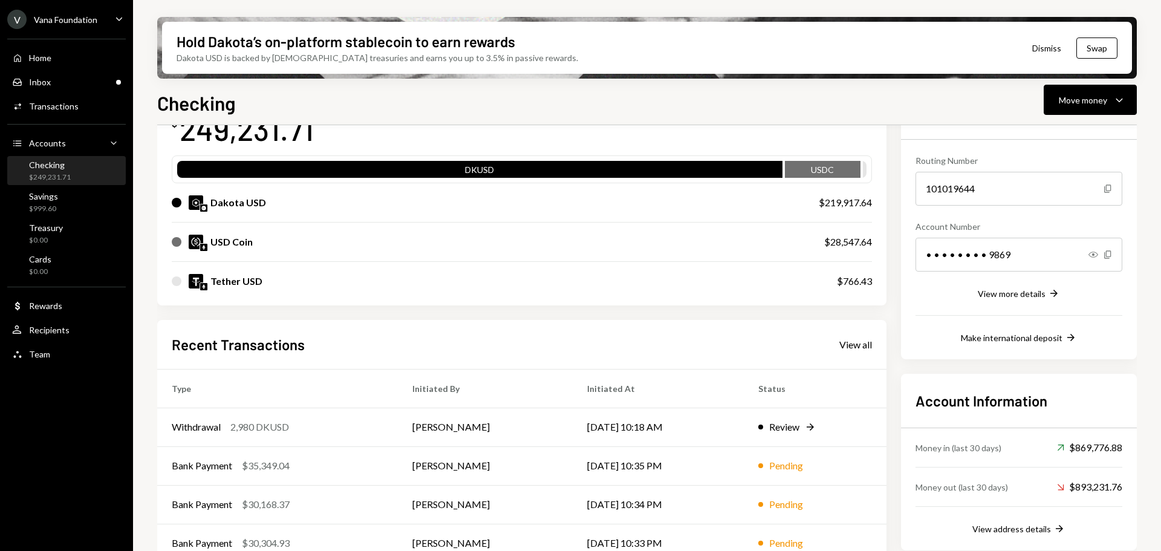
click at [1076, 121] on div "Checking Move money Caret Down Overview Security Settings My balance $ 249,231.…" at bounding box center [647, 355] width 980 height 534
click at [1085, 108] on button "Move money Caret Down" at bounding box center [1090, 100] width 93 height 30
click at [1068, 134] on div "Send" at bounding box center [1080, 136] width 88 height 13
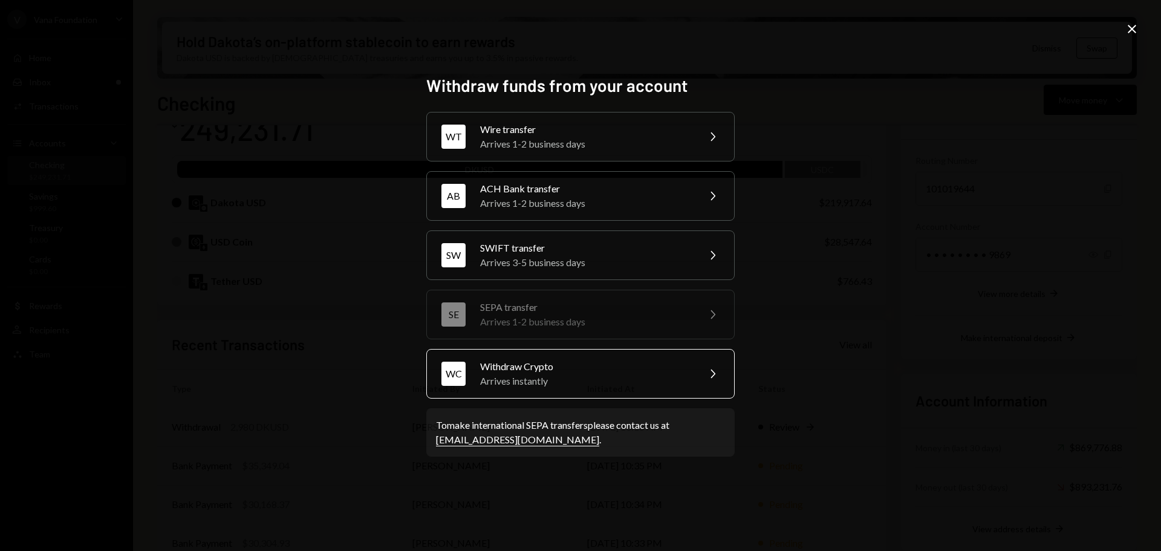
click at [567, 382] on div "Arrives instantly" at bounding box center [585, 381] width 210 height 15
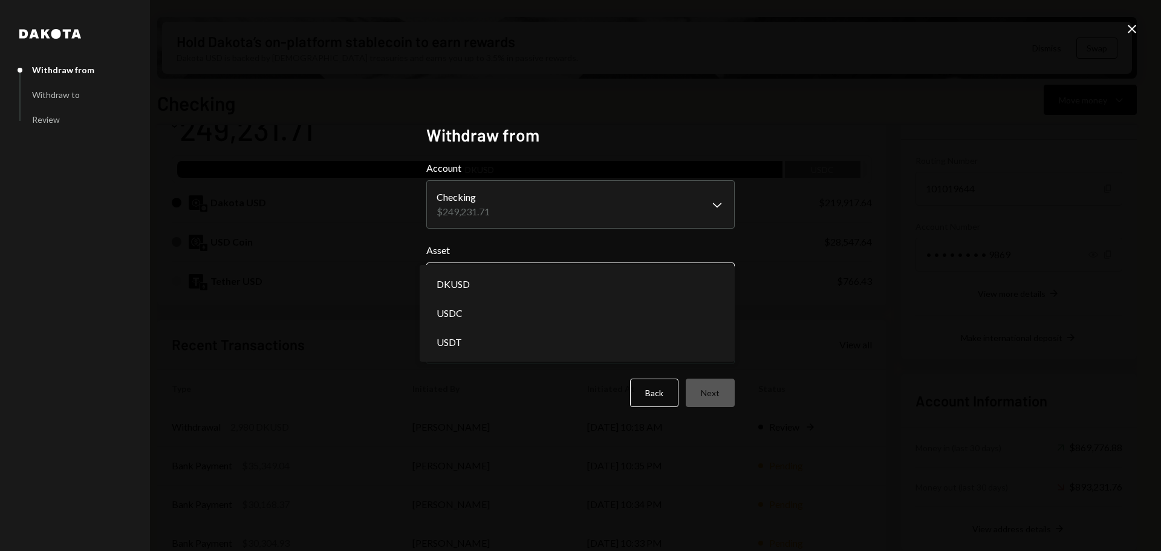
click at [532, 281] on body "V Vana Foundation Caret Down Home Home Inbox Inbox Activities Transactions Acco…" at bounding box center [580, 275] width 1161 height 551
select select "****"
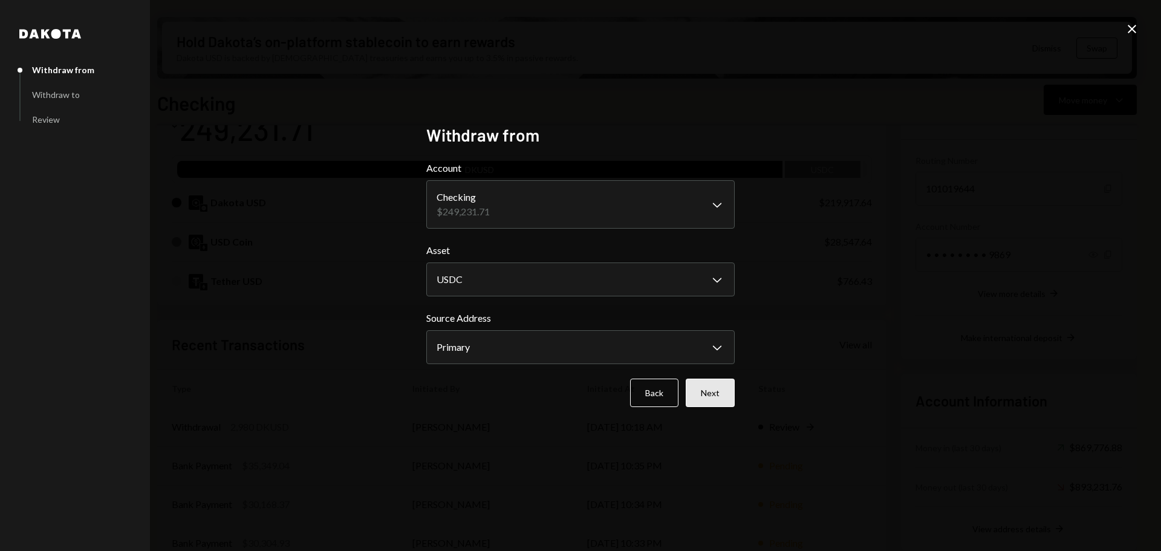
click at [721, 382] on button "Next" at bounding box center [710, 393] width 49 height 28
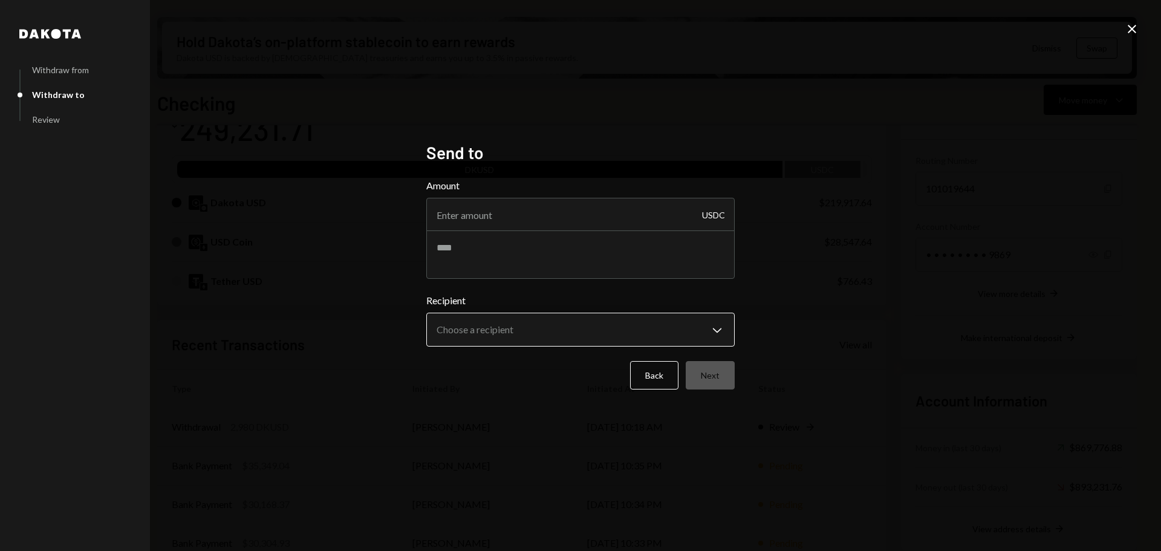
click at [567, 325] on body "V Vana Foundation Caret Down Home Home Inbox Inbox Activities Transactions Acco…" at bounding box center [580, 275] width 1161 height 551
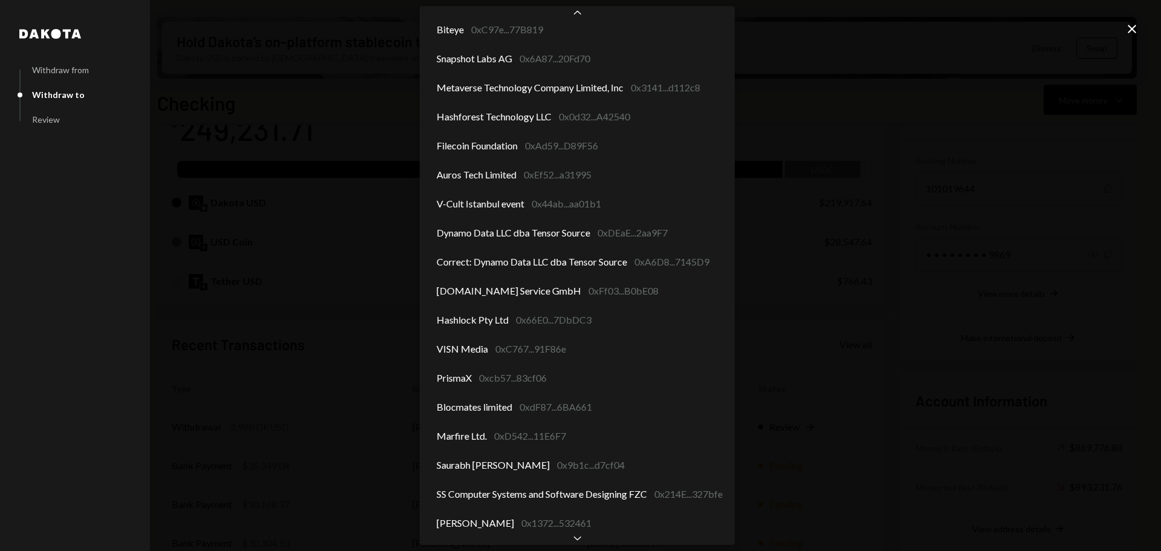
scroll to position [850, 0]
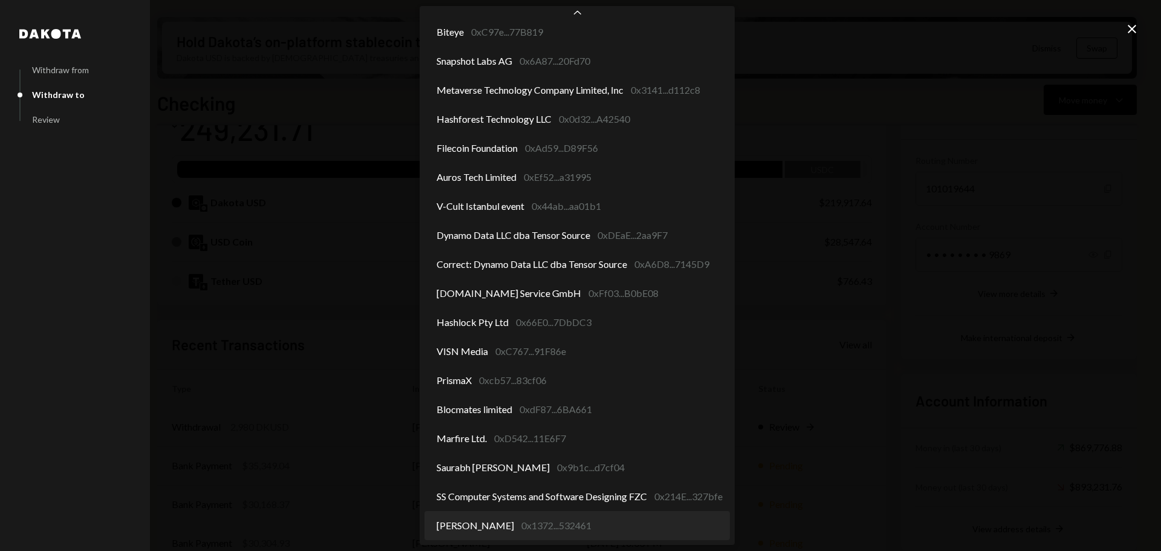
select select "**********"
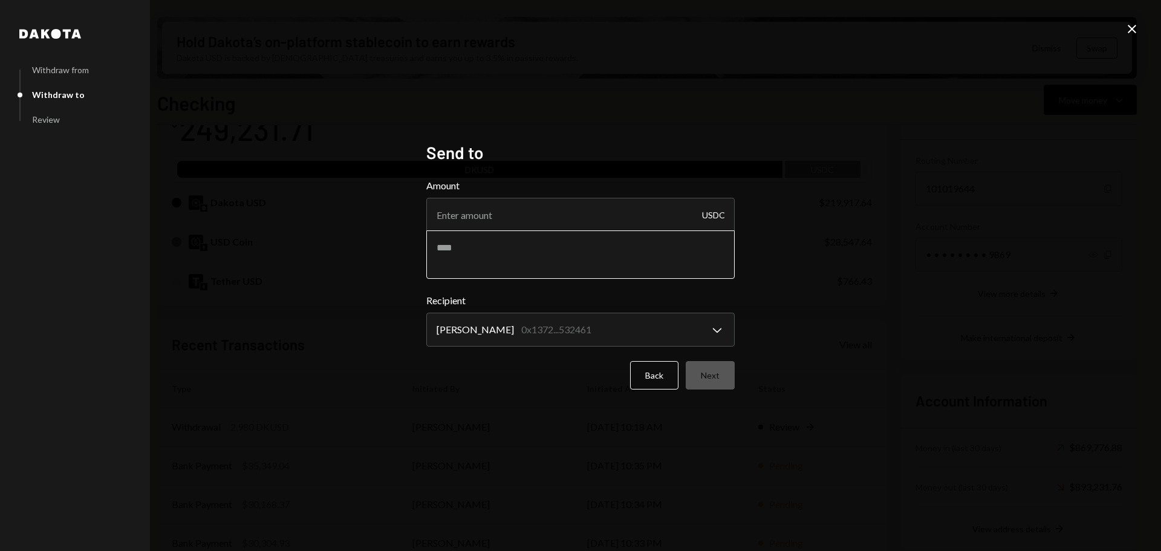
click at [521, 265] on textarea at bounding box center [580, 254] width 308 height 48
type textarea "**********"
click at [478, 215] on input "Amount" at bounding box center [580, 215] width 308 height 34
type input "10"
click at [720, 366] on button "Next" at bounding box center [710, 375] width 49 height 28
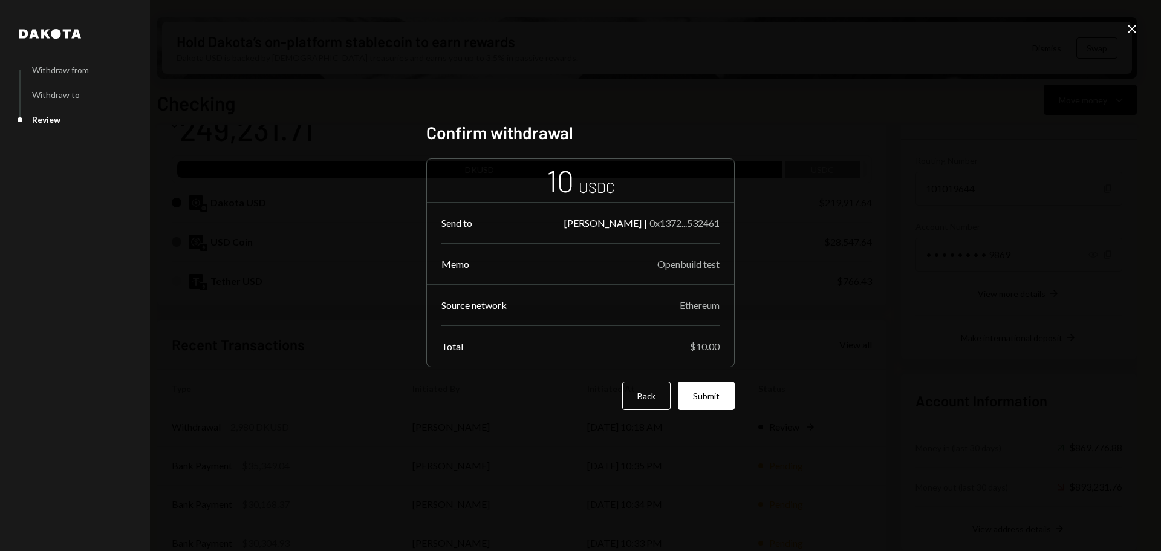
click at [721, 393] on button "Submit" at bounding box center [706, 396] width 57 height 28
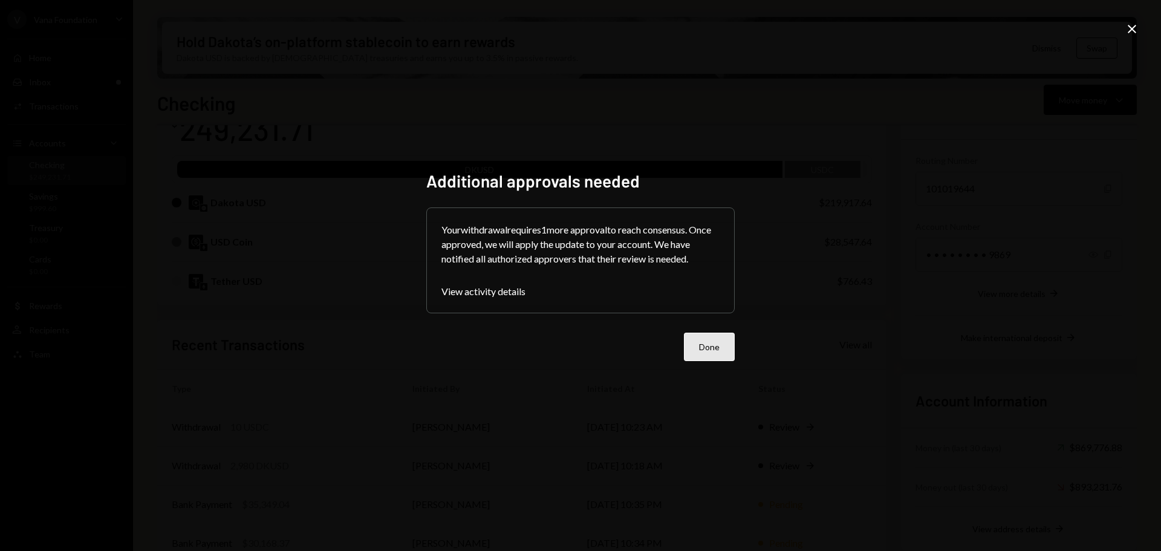
click at [720, 346] on button "Done" at bounding box center [709, 347] width 51 height 28
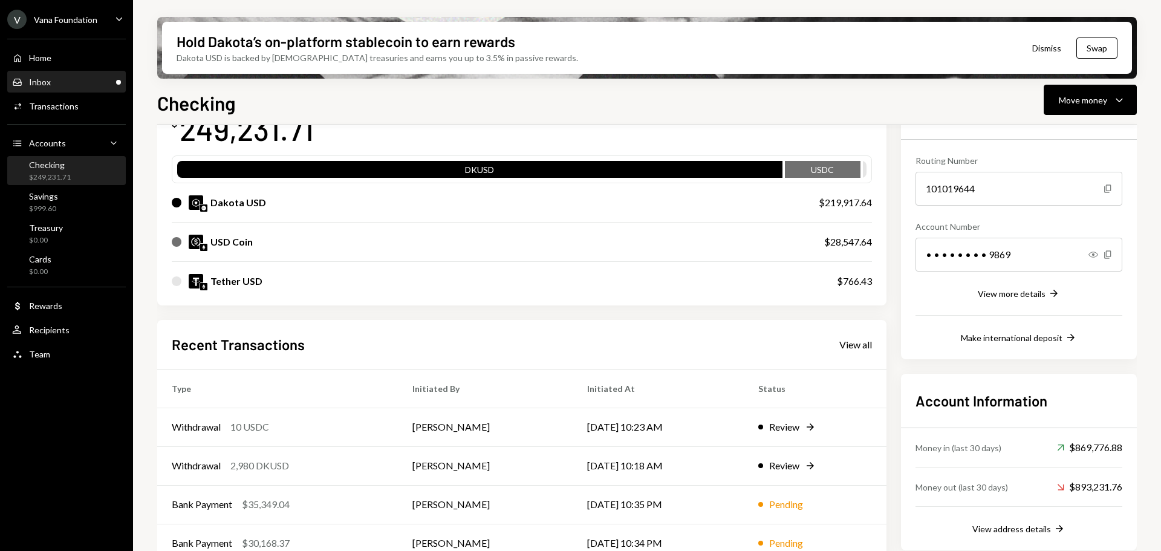
click at [75, 82] on div "Inbox Inbox" at bounding box center [66, 82] width 109 height 11
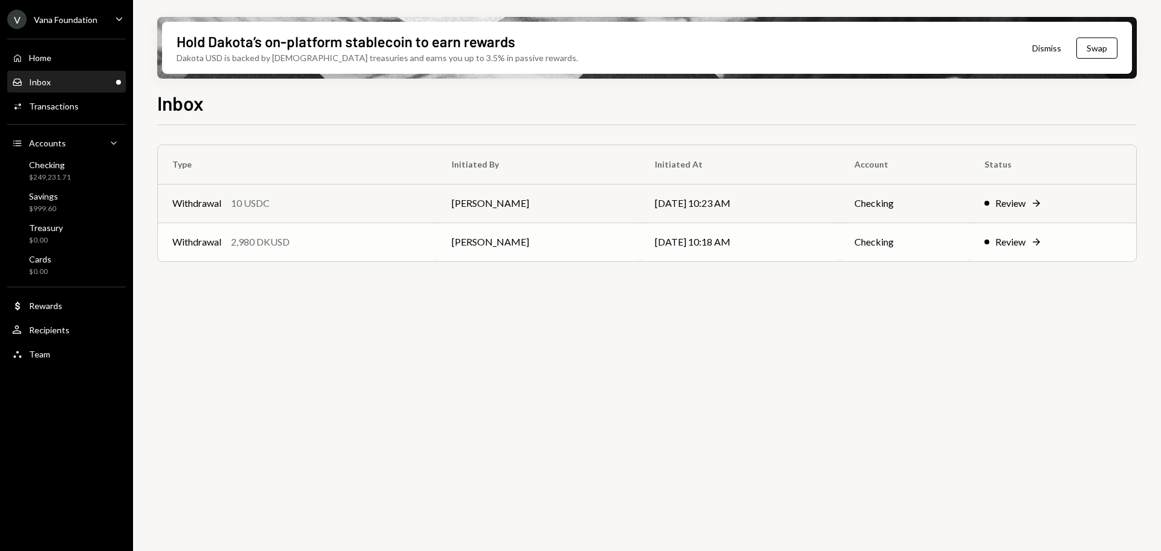
click at [292, 248] on div "Withdrawal 2,980 DKUSD" at bounding box center [297, 242] width 250 height 15
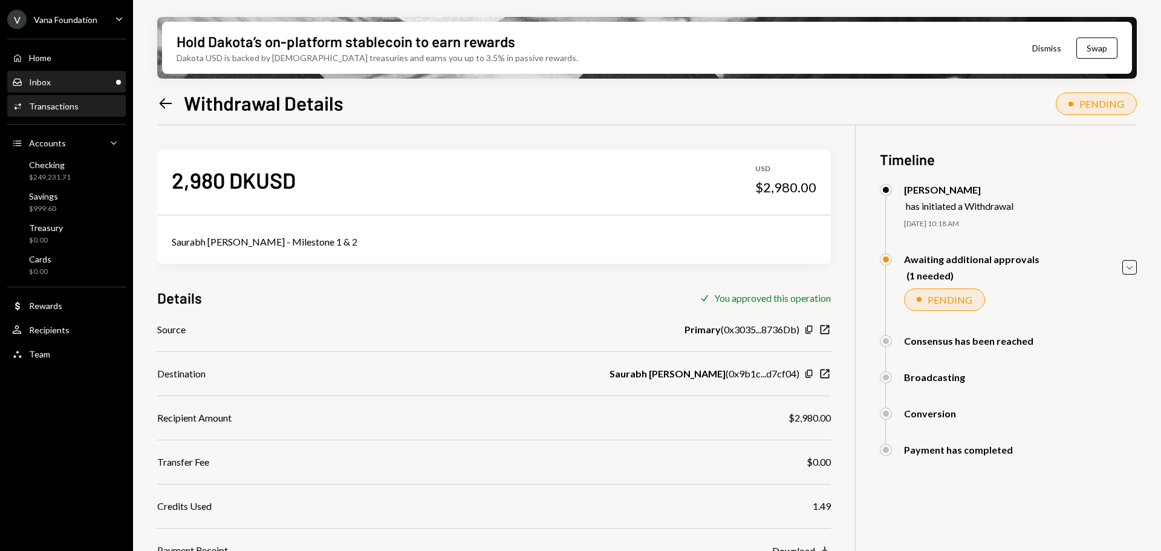
click at [60, 85] on div "Inbox Inbox" at bounding box center [66, 82] width 109 height 11
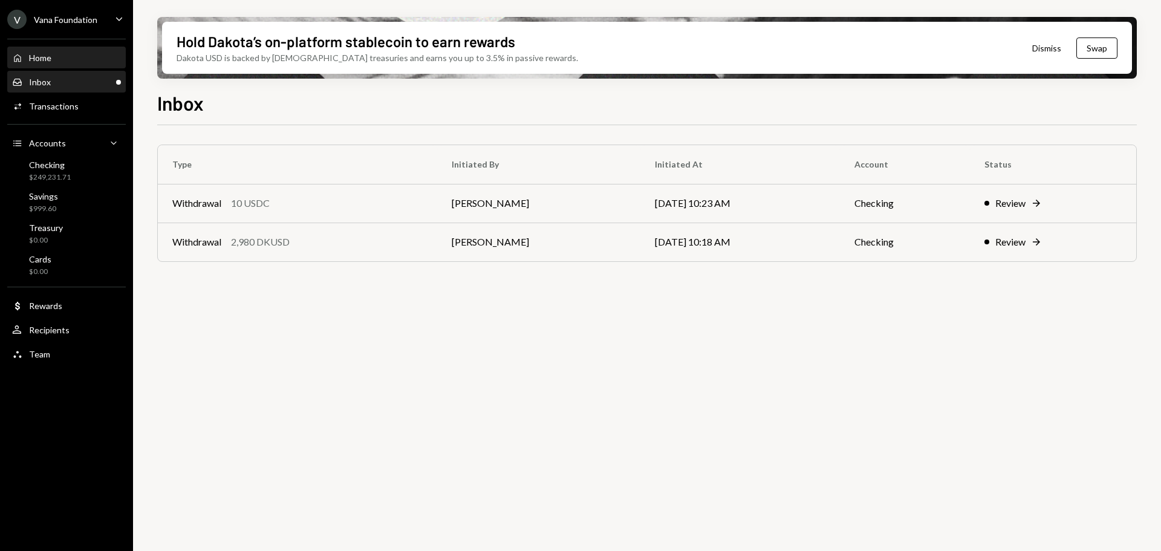
click at [60, 59] on div "Home Home" at bounding box center [66, 58] width 109 height 11
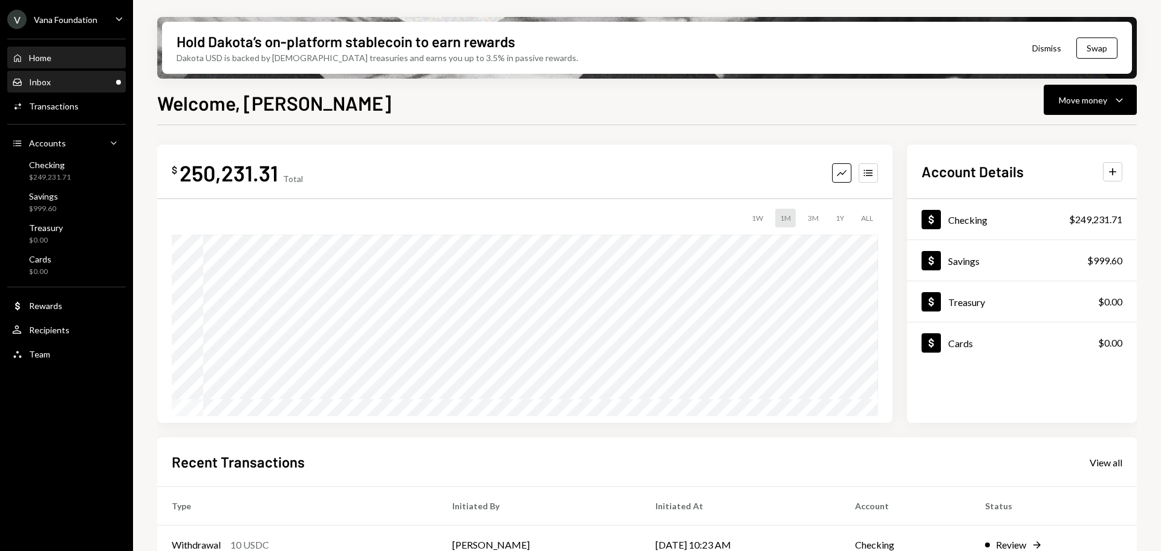
click at [48, 77] on div "Inbox Inbox" at bounding box center [31, 82] width 39 height 11
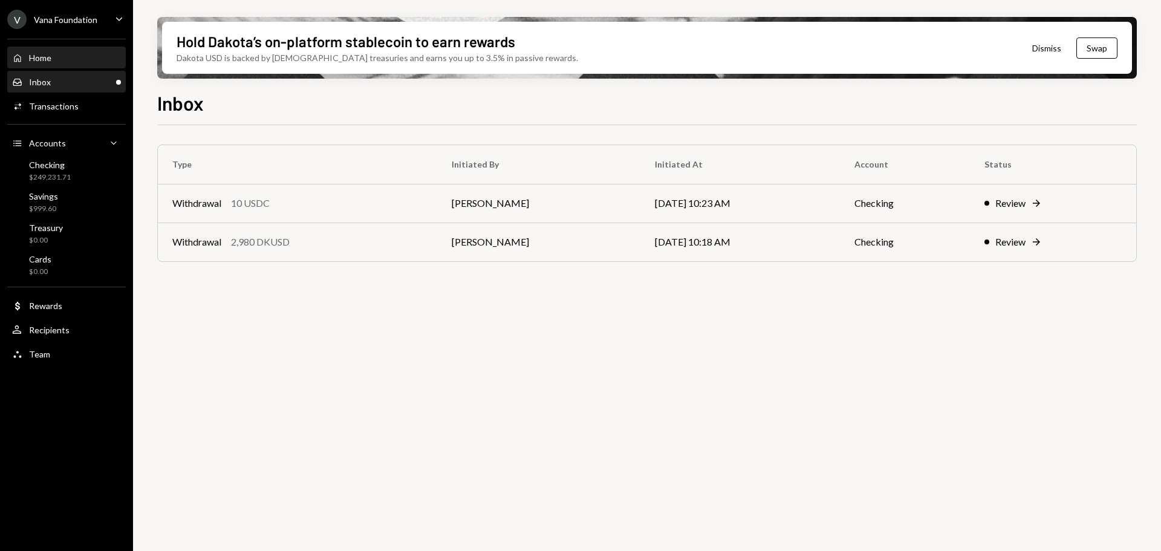
click at [51, 54] on div "Home" at bounding box center [40, 58] width 22 height 10
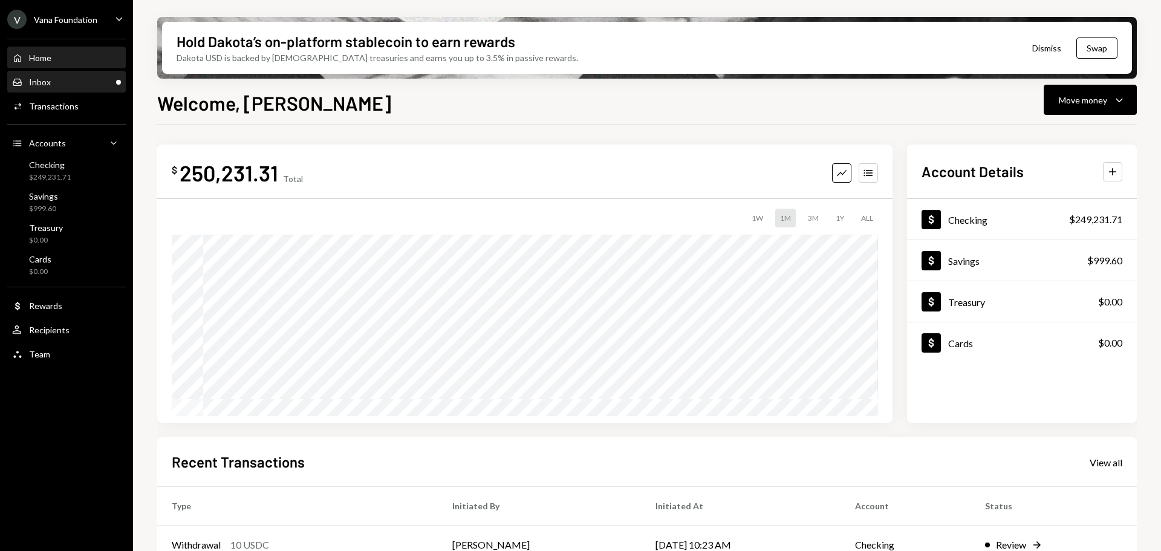
click at [52, 83] on div "Inbox Inbox" at bounding box center [66, 82] width 109 height 11
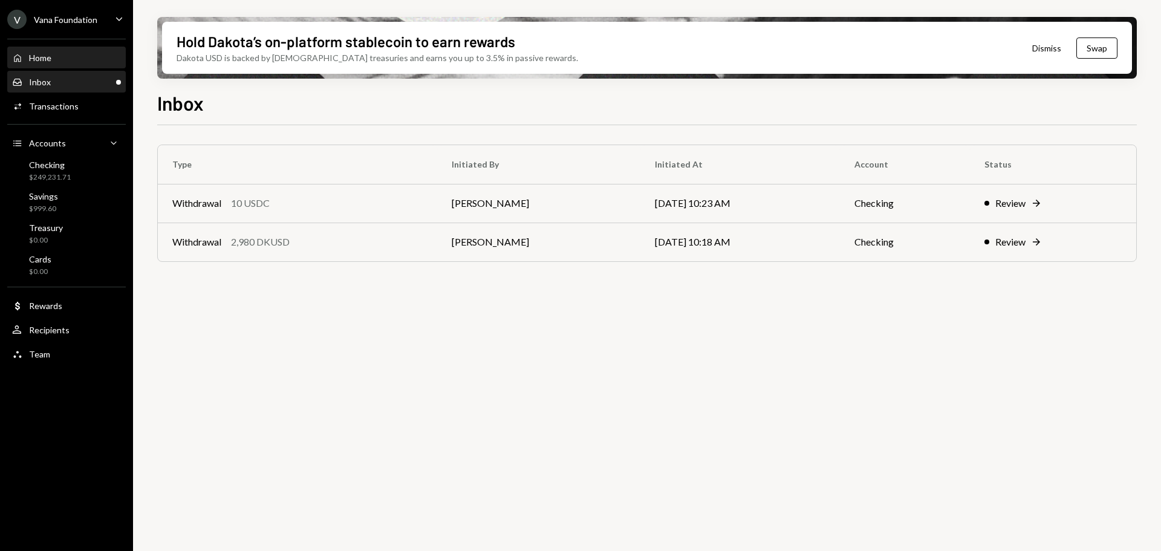
click at [52, 56] on div "Home Home" at bounding box center [66, 58] width 109 height 11
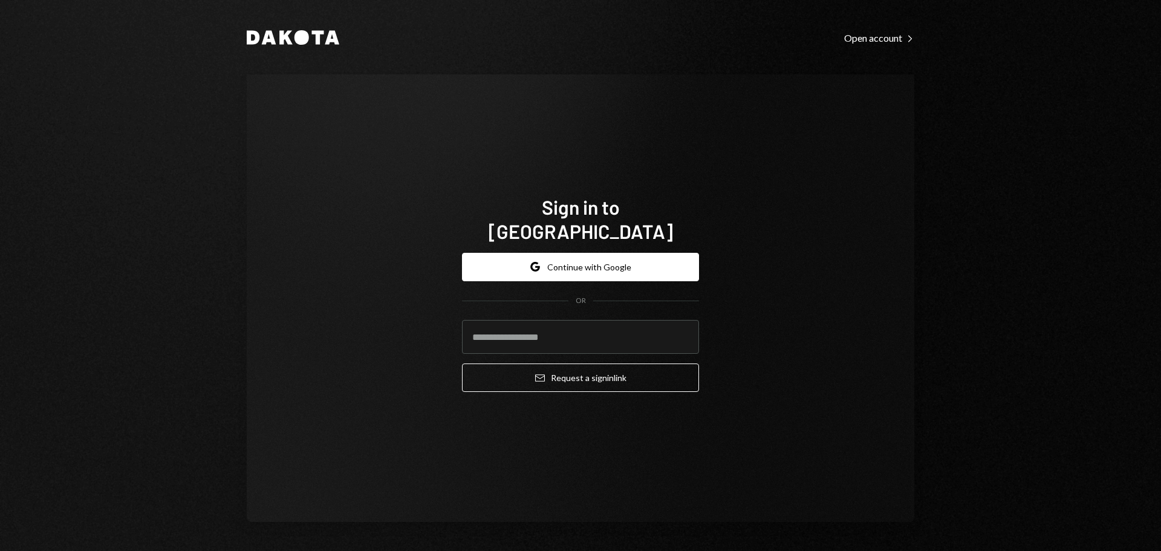
type input "**********"
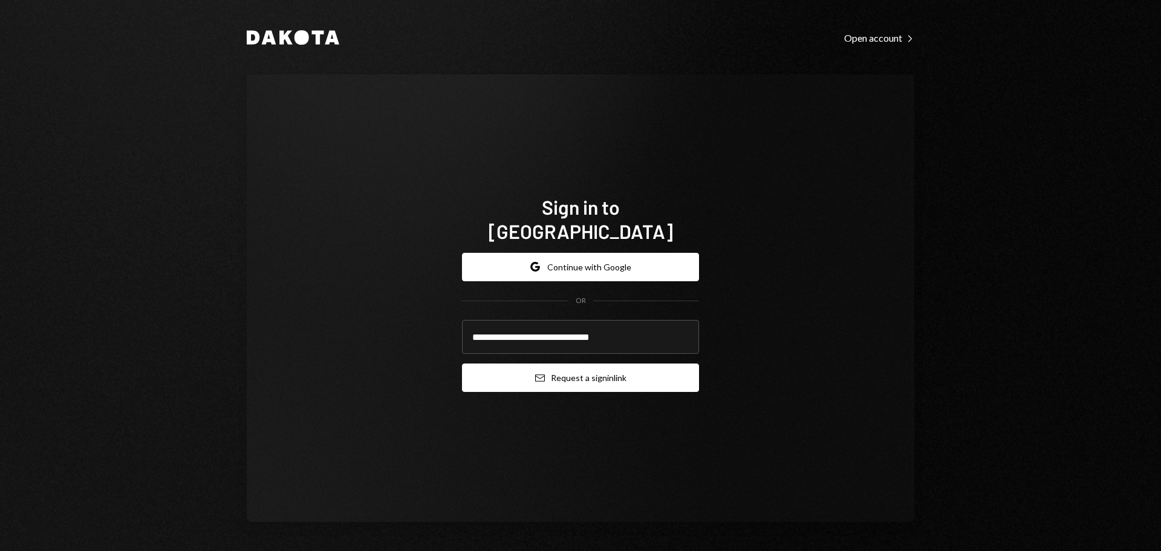
click at [564, 367] on button "Email Request a sign in link" at bounding box center [580, 377] width 237 height 28
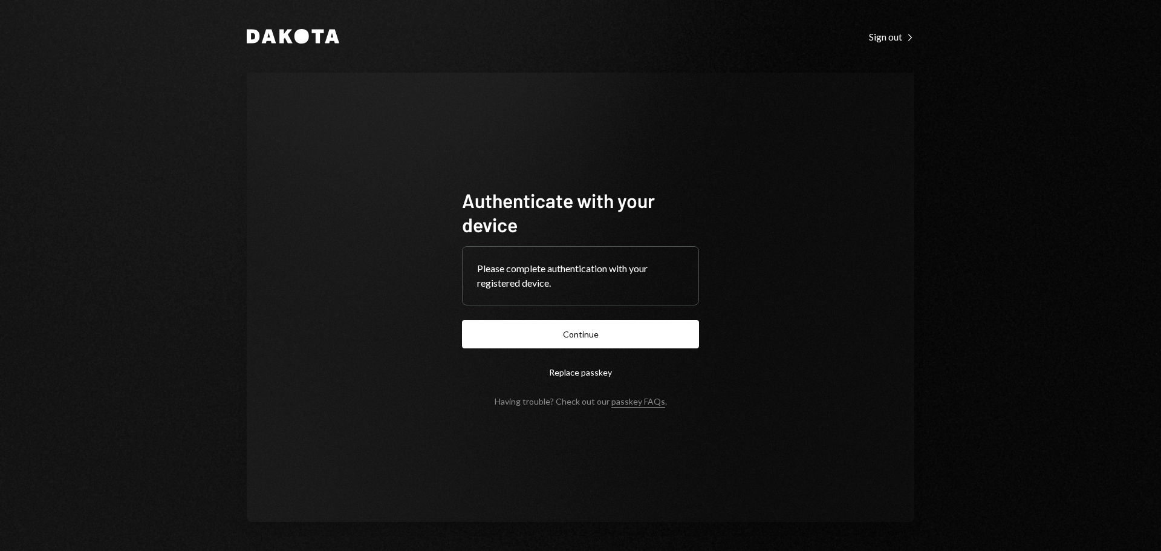
click at [625, 338] on button "Continue" at bounding box center [580, 334] width 237 height 28
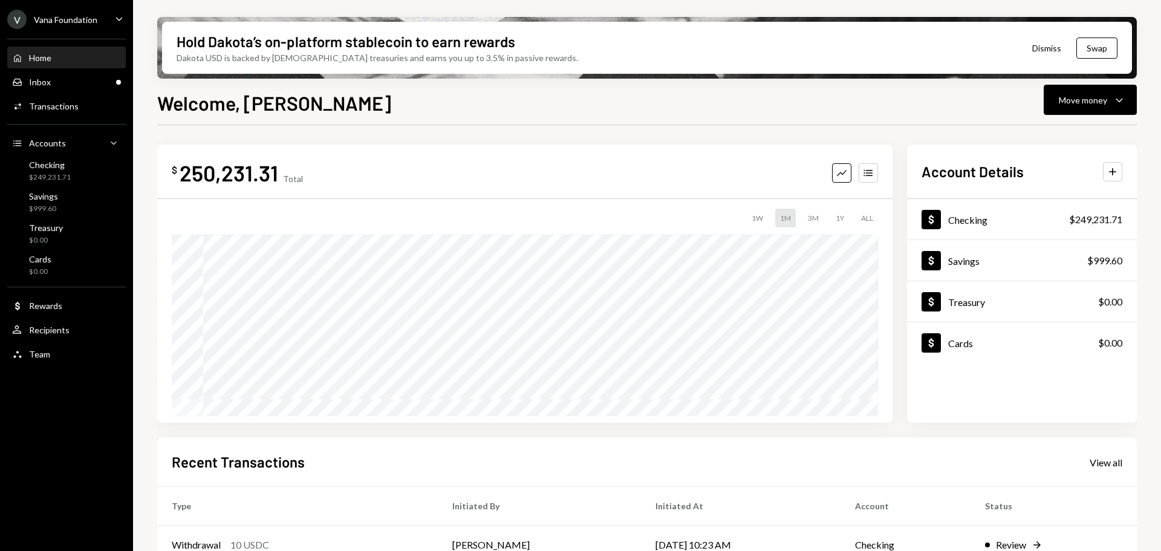
click at [80, 15] on div "Vana Foundation" at bounding box center [65, 20] width 63 height 10
click at [139, 4] on div "Hold Dakota’s on-platform stablecoin to earn rewards Dakota USD is backed by U.…" at bounding box center [647, 275] width 1028 height 551
drag, startPoint x: 82, startPoint y: 70, endPoint x: 80, endPoint y: 76, distance: 6.3
click at [81, 71] on div "Home Home Inbox Inbox Activities Transactions Accounts Accounts Caret Down Chec…" at bounding box center [66, 199] width 133 height 336
click at [74, 83] on div "Inbox Inbox" at bounding box center [66, 82] width 109 height 11
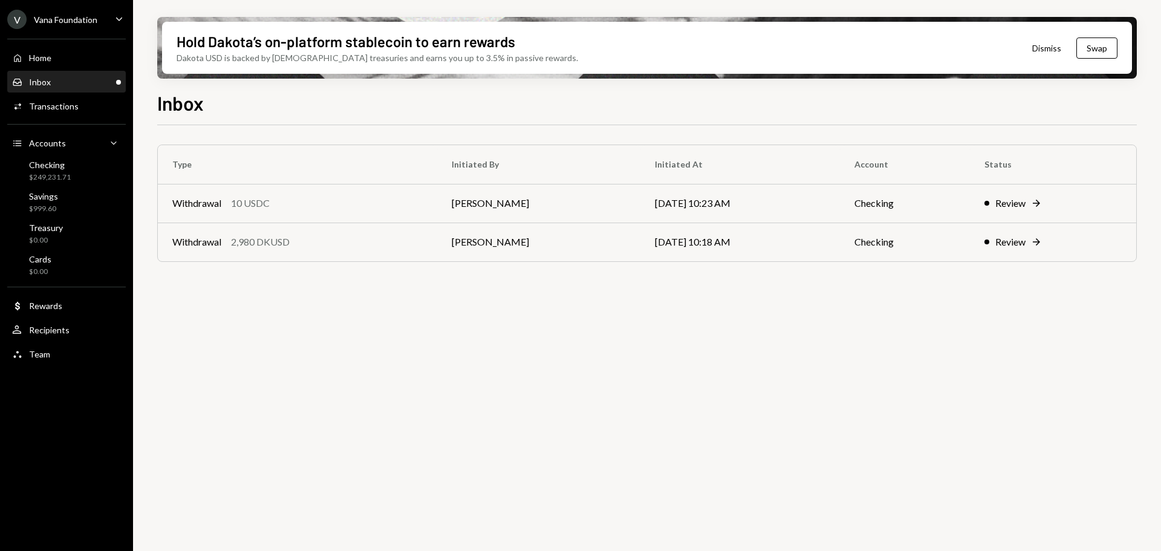
click at [74, 22] on div "Vana Foundation" at bounding box center [65, 20] width 63 height 10
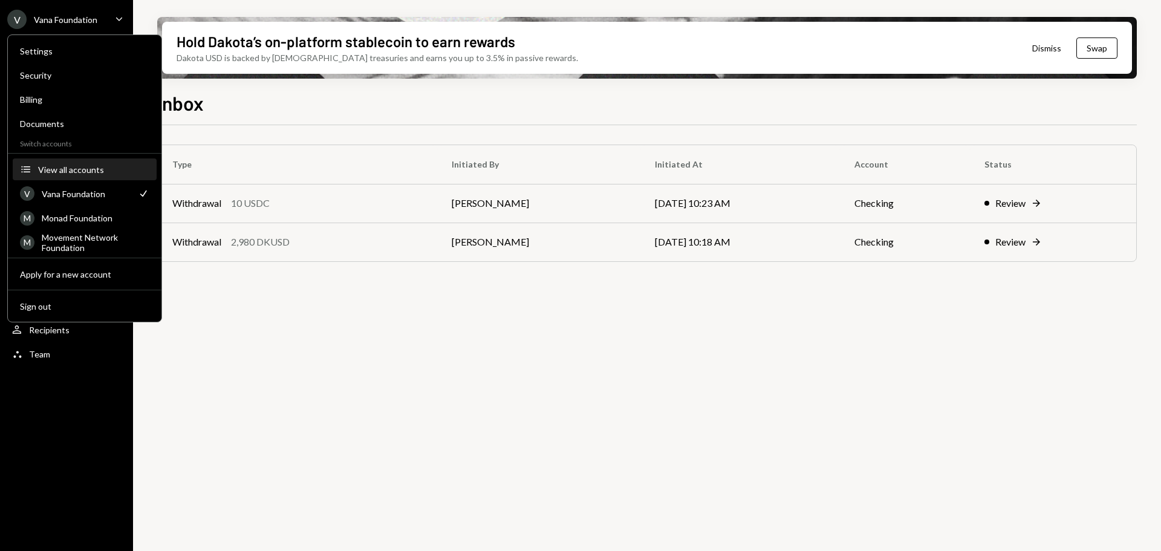
click at [76, 174] on div "View all accounts" at bounding box center [93, 169] width 111 height 10
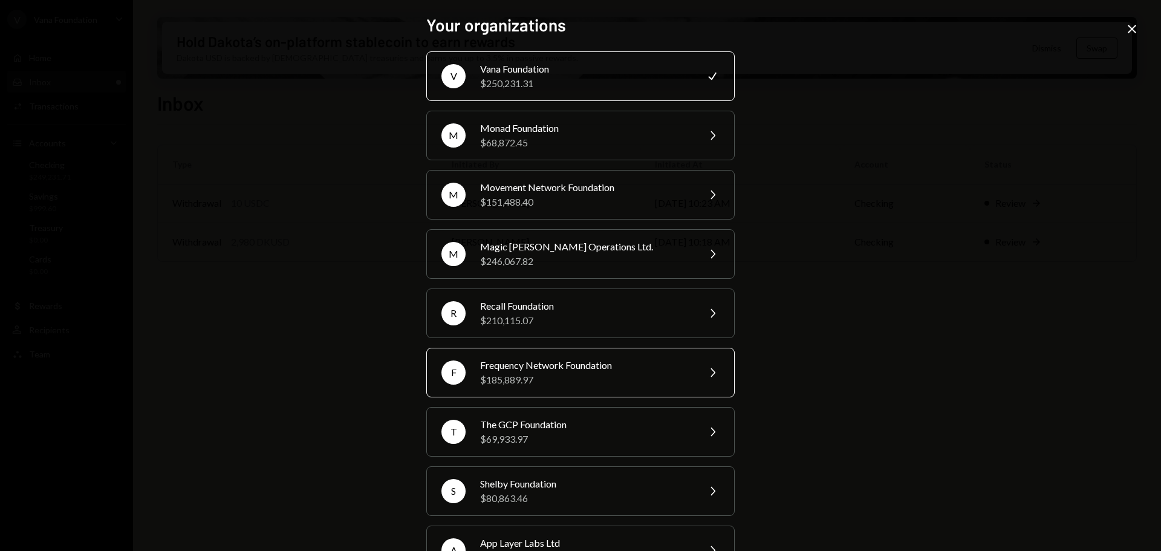
click at [568, 366] on div "Frequency Network Foundation" at bounding box center [585, 365] width 210 height 15
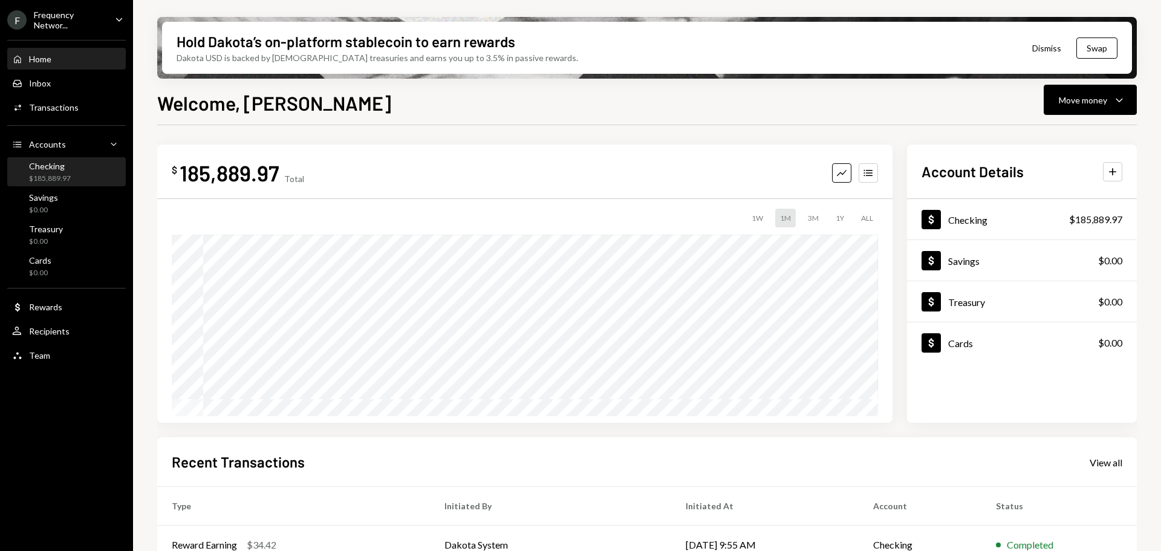
click at [65, 171] on div "Checking" at bounding box center [50, 166] width 42 height 10
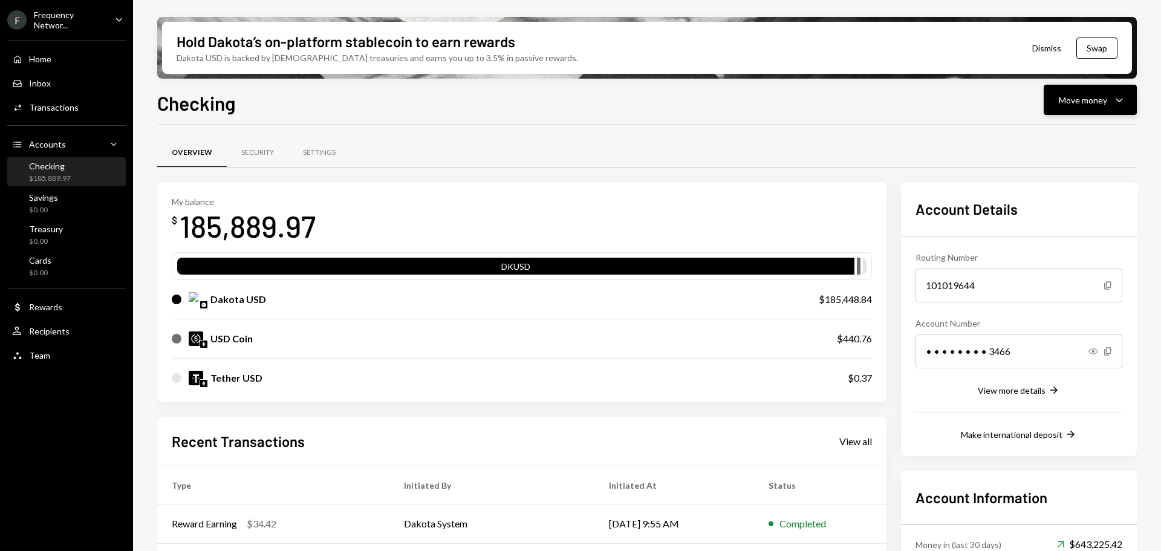
click at [1111, 94] on div "Move money Caret Down" at bounding box center [1090, 100] width 63 height 15
click at [1062, 195] on div "Deposit" at bounding box center [1080, 190] width 88 height 13
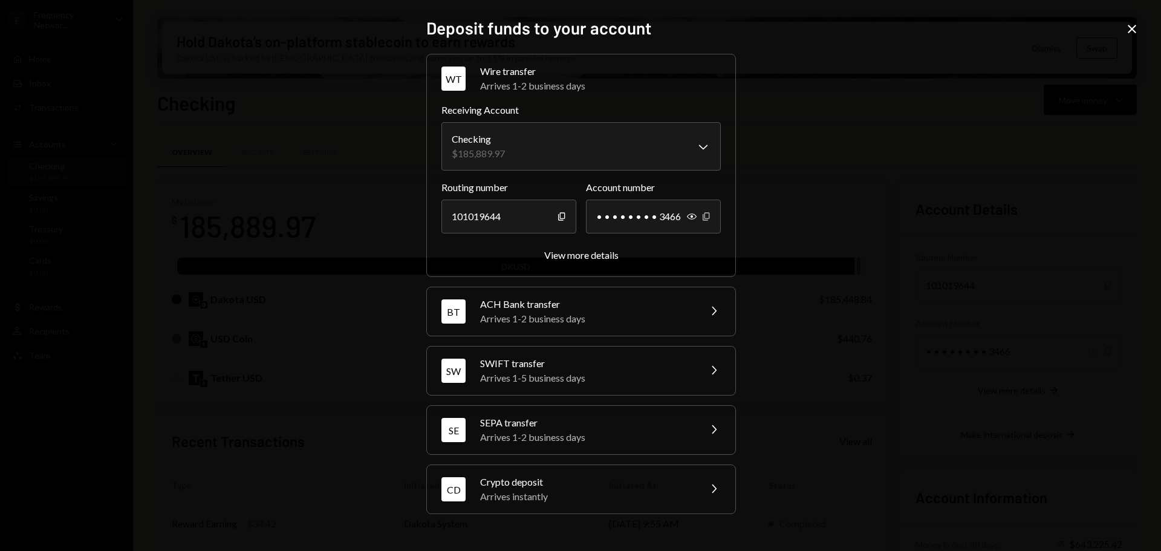
click at [706, 215] on icon "Copy" at bounding box center [706, 217] width 10 height 10
click at [607, 253] on div "View more details" at bounding box center [581, 254] width 74 height 11
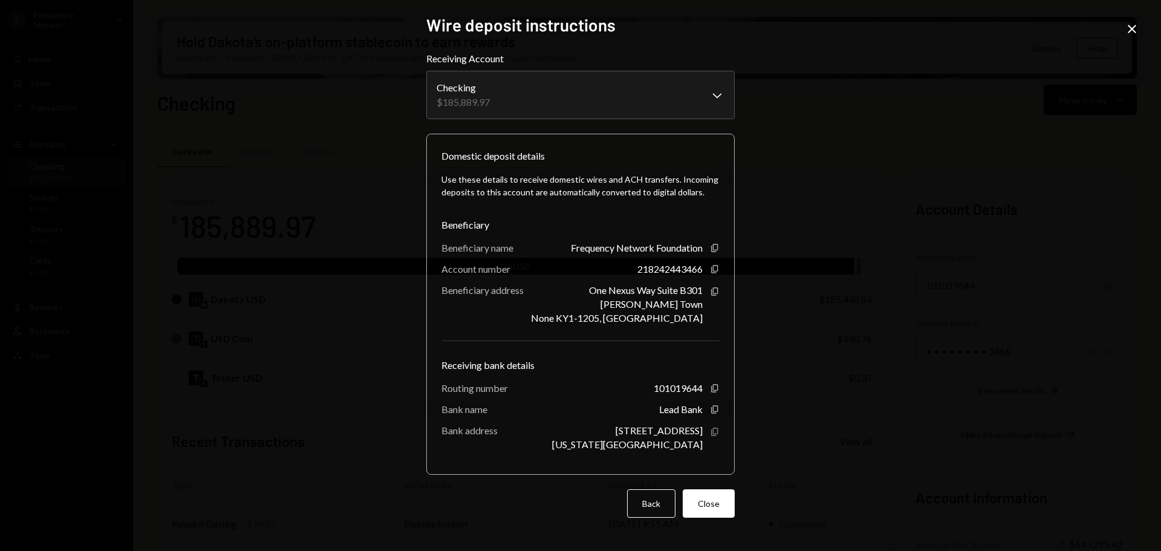
click at [717, 432] on icon "Copy" at bounding box center [715, 432] width 10 height 10
drag, startPoint x: 712, startPoint y: 512, endPoint x: 811, endPoint y: 376, distance: 168.4
click at [712, 512] on button "Close" at bounding box center [709, 503] width 52 height 28
